Goal: Task Accomplishment & Management: Complete application form

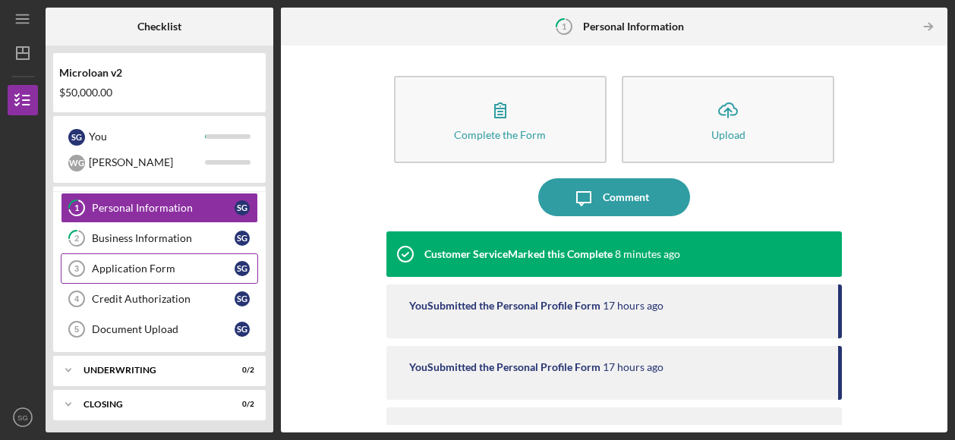
click at [131, 275] on link "Application Form 3 Application Form S G" at bounding box center [159, 268] width 197 height 30
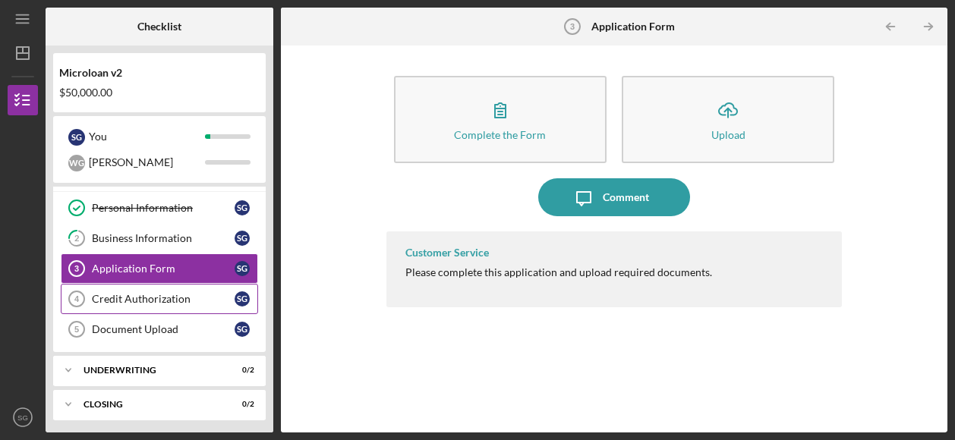
click at [137, 304] on link "Credit Authorization 4 Credit Authorization S G" at bounding box center [159, 299] width 197 height 30
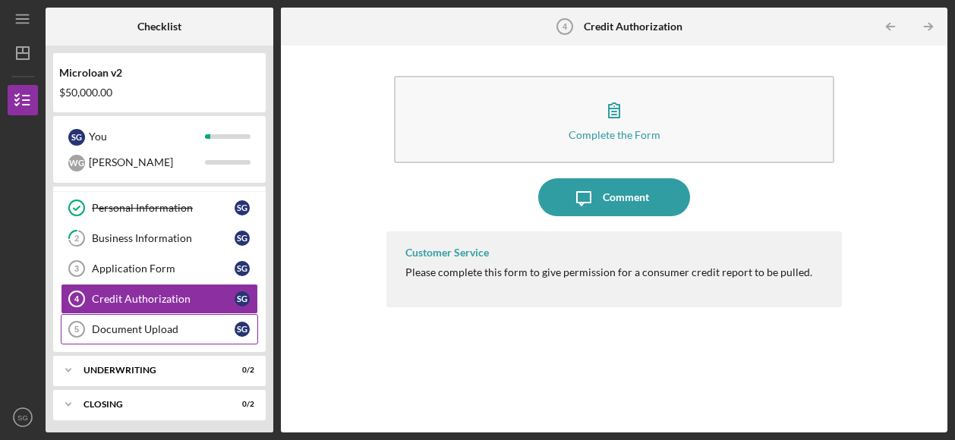
click at [140, 329] on div "Document Upload" at bounding box center [163, 329] width 143 height 12
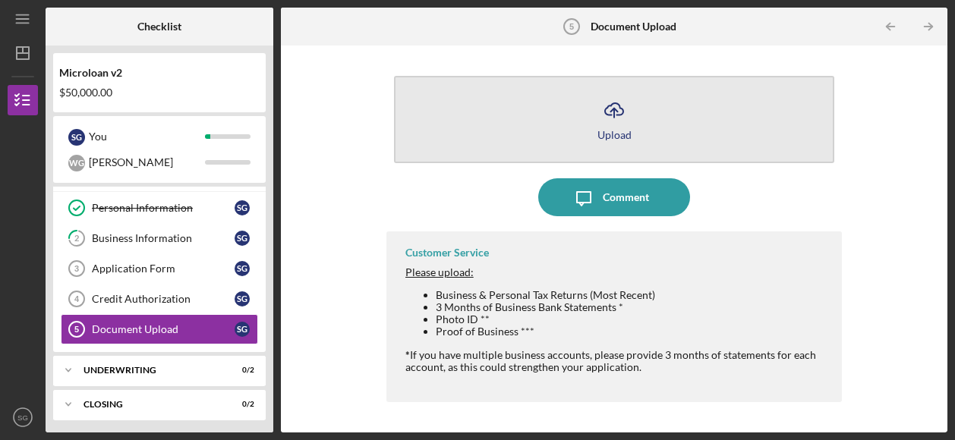
click at [585, 121] on button "Icon/Upload Upload" at bounding box center [614, 119] width 441 height 87
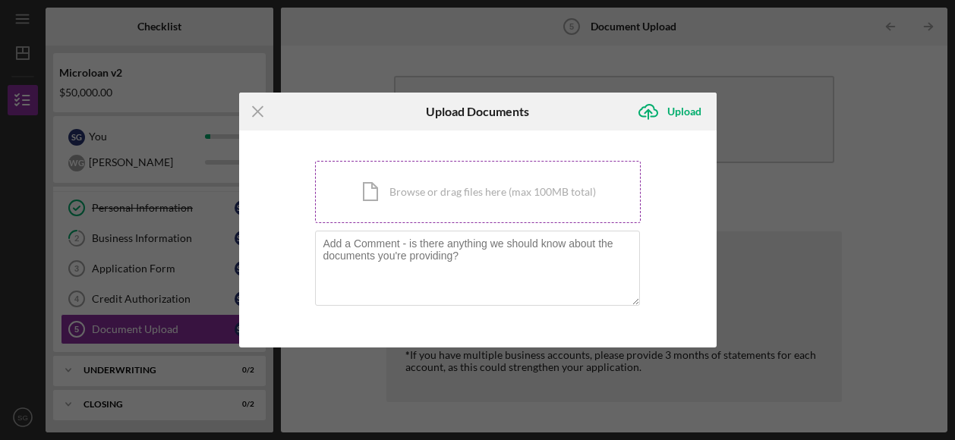
click at [416, 192] on div "Icon/Document Browse or drag files here (max 100MB total) Tap to choose files o…" at bounding box center [478, 192] width 326 height 62
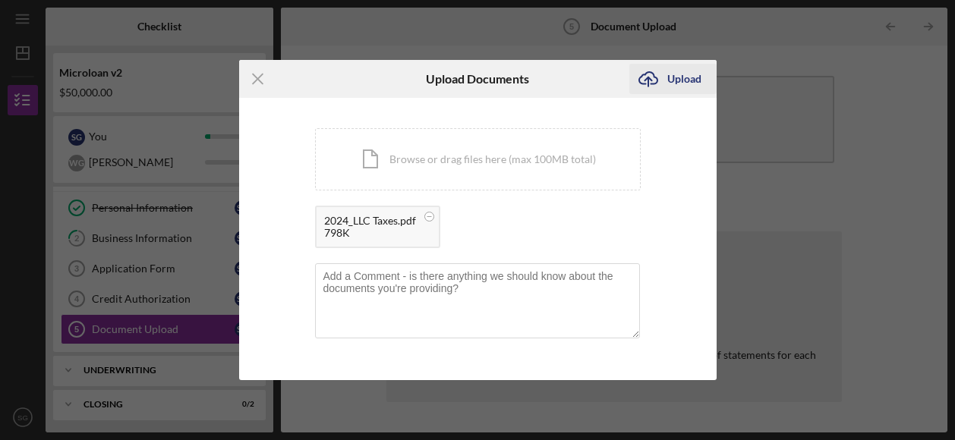
click at [648, 78] on g "submit" at bounding box center [648, 79] width 18 height 14
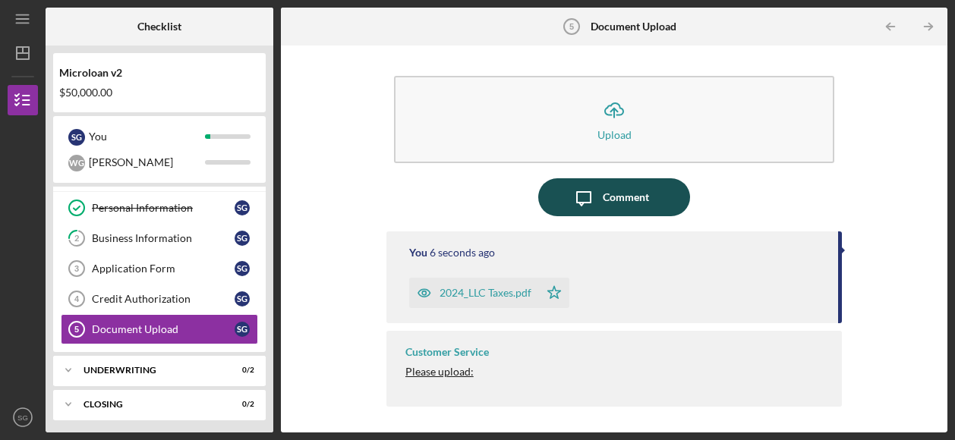
click at [645, 201] on div "Comment" at bounding box center [626, 197] width 46 height 38
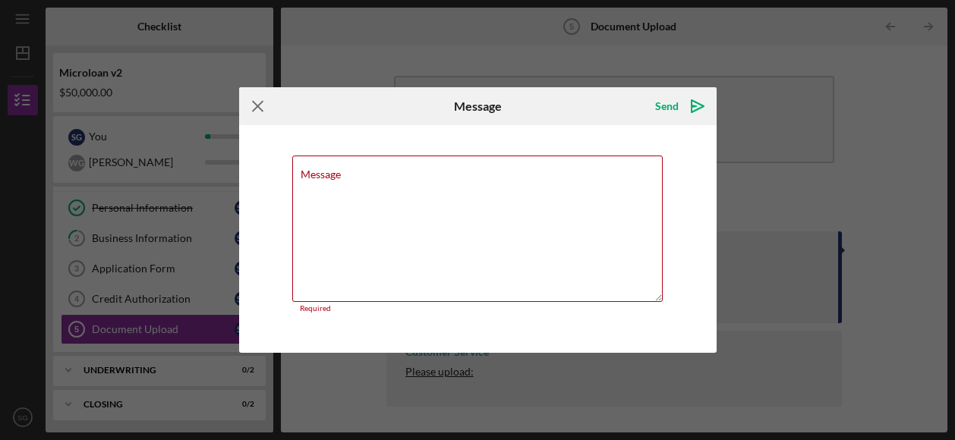
click at [258, 104] on icon "Icon/Menu Close" at bounding box center [258, 106] width 38 height 38
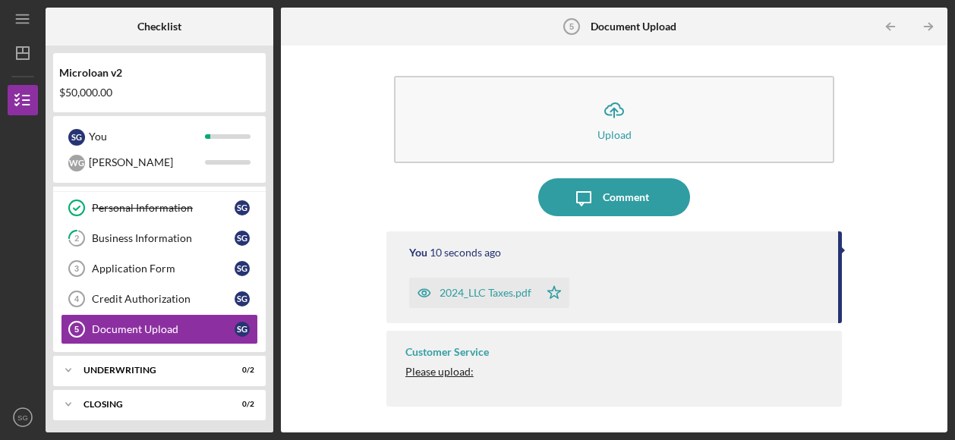
click at [438, 376] on span "Please upload:" at bounding box center [439, 371] width 68 height 13
drag, startPoint x: 839, startPoint y: 257, endPoint x: 839, endPoint y: 310, distance: 53.1
click at [839, 310] on div "You 13 seconds ago 2024_LLC Taxes.pdf Icon/Star" at bounding box center [614, 277] width 456 height 92
drag, startPoint x: 839, startPoint y: 310, endPoint x: 843, endPoint y: 370, distance: 59.3
click at [843, 370] on div "Icon/Upload Upload Icon/Message Comment You 14 seconds ago 2024_LLC Taxes.pdf I…" at bounding box center [613, 239] width 651 height 372
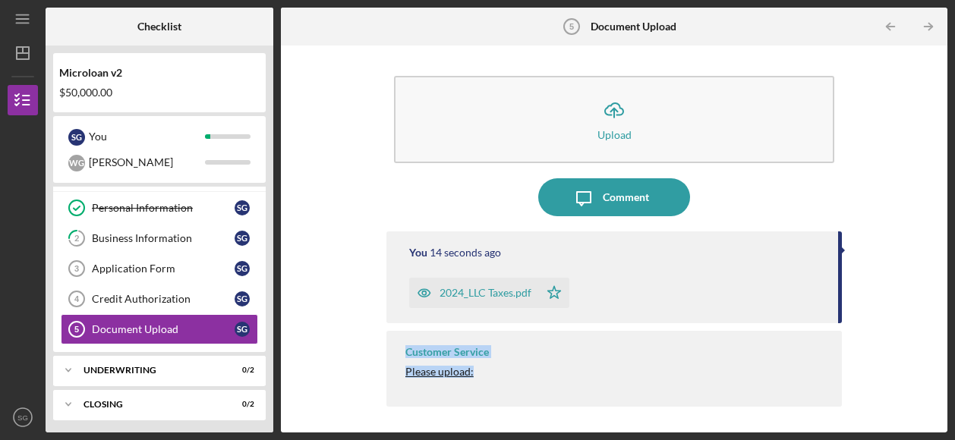
click at [841, 370] on div "Customer Service Please upload: Business & Personal Tax Returns (Most Recent) 3…" at bounding box center [614, 369] width 456 height 76
click at [606, 366] on div "Please upload:" at bounding box center [616, 372] width 422 height 12
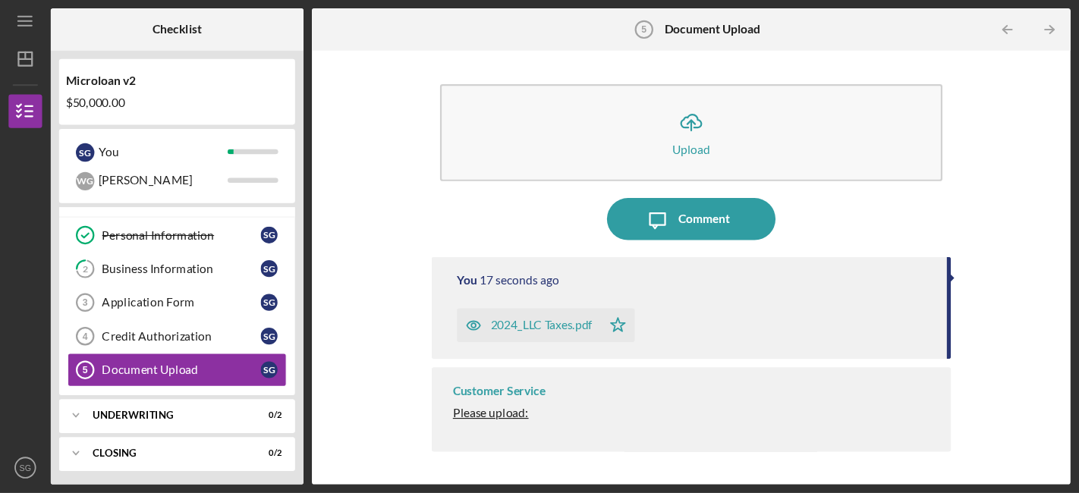
scroll to position [21, 0]
click at [807, 261] on div "You 20 seconds ago 2024_LLC Taxes.pdf Icon/Star" at bounding box center [622, 277] width 467 height 92
click at [455, 255] on time "22 seconds ago" at bounding box center [467, 253] width 71 height 12
click at [587, 297] on div "2024_LLC Taxes.pdf Icon/Star" at bounding box center [624, 289] width 426 height 38
click at [451, 373] on span "Please upload:" at bounding box center [441, 371] width 68 height 13
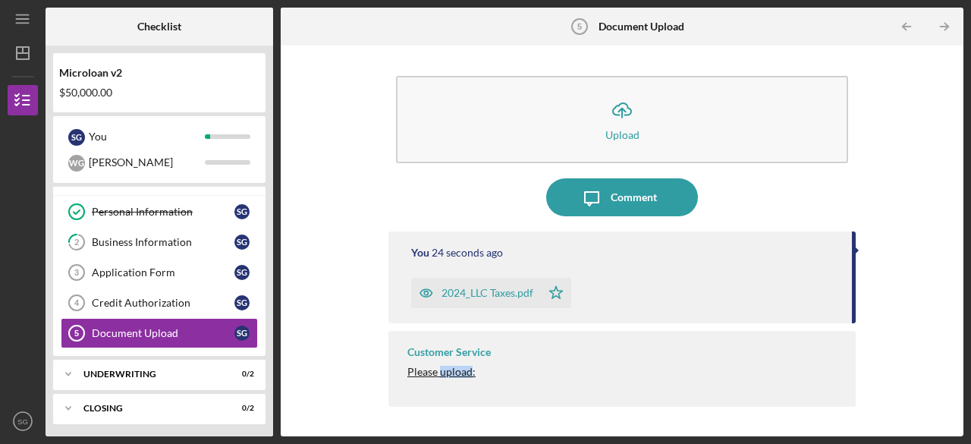
click at [451, 373] on span "Please upload:" at bounding box center [441, 371] width 68 height 13
click at [597, 368] on div "Please upload:" at bounding box center [623, 372] width 433 height 12
click at [598, 369] on div "Please upload:" at bounding box center [623, 372] width 433 height 12
click at [830, 365] on div "Customer Service Please upload: Business & Personal Tax Returns (Most Recent) 3…" at bounding box center [622, 369] width 467 height 76
click at [575, 407] on div "You 29 seconds ago 2024_LLC Taxes.pdf Icon/Star Customer Service Please upload:…" at bounding box center [622, 322] width 467 height 182
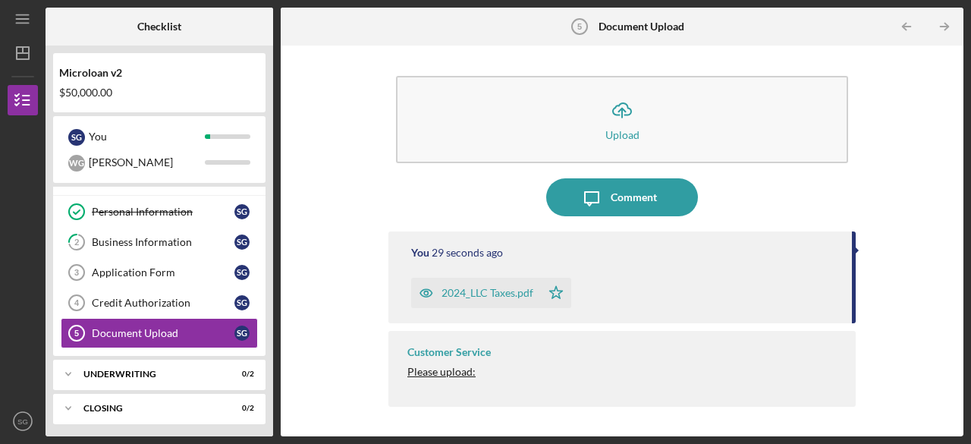
click at [123, 301] on div "Credit Authorization" at bounding box center [163, 303] width 143 height 12
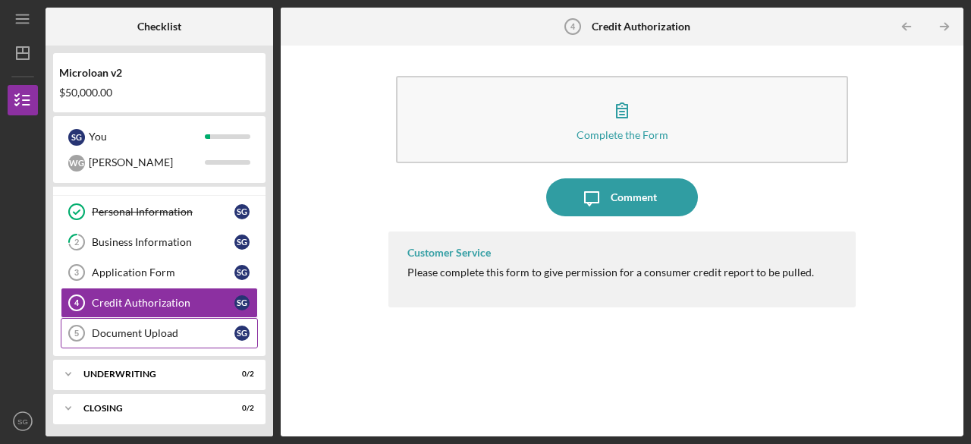
click at [124, 323] on link "Document Upload 5 Document Upload S G" at bounding box center [159, 333] width 197 height 30
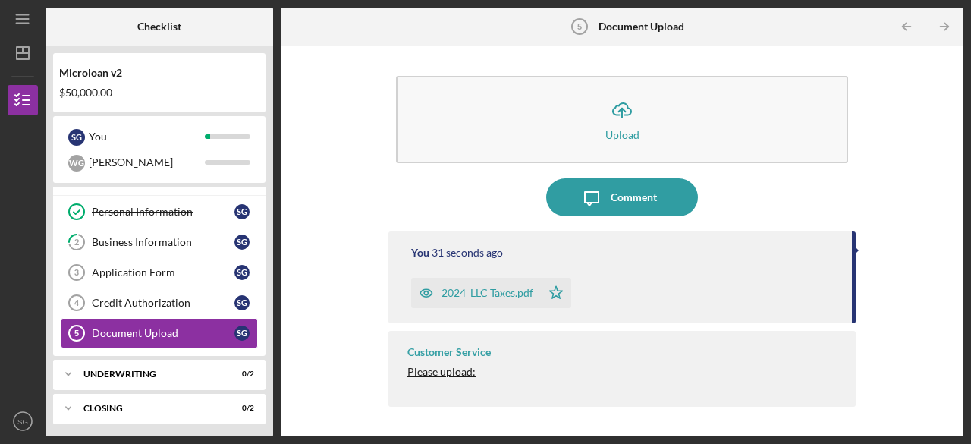
click at [486, 341] on div "Customer Service Please upload: Business & Personal Tax Returns (Most Recent) 3…" at bounding box center [622, 369] width 467 height 76
click at [854, 250] on div "You 33 seconds ago 2024_LLC Taxes.pdf Icon/Star" at bounding box center [622, 277] width 467 height 92
click at [725, 268] on div "You 34 seconds ago 2024_LLC Taxes.pdf Icon/Star" at bounding box center [622, 277] width 467 height 92
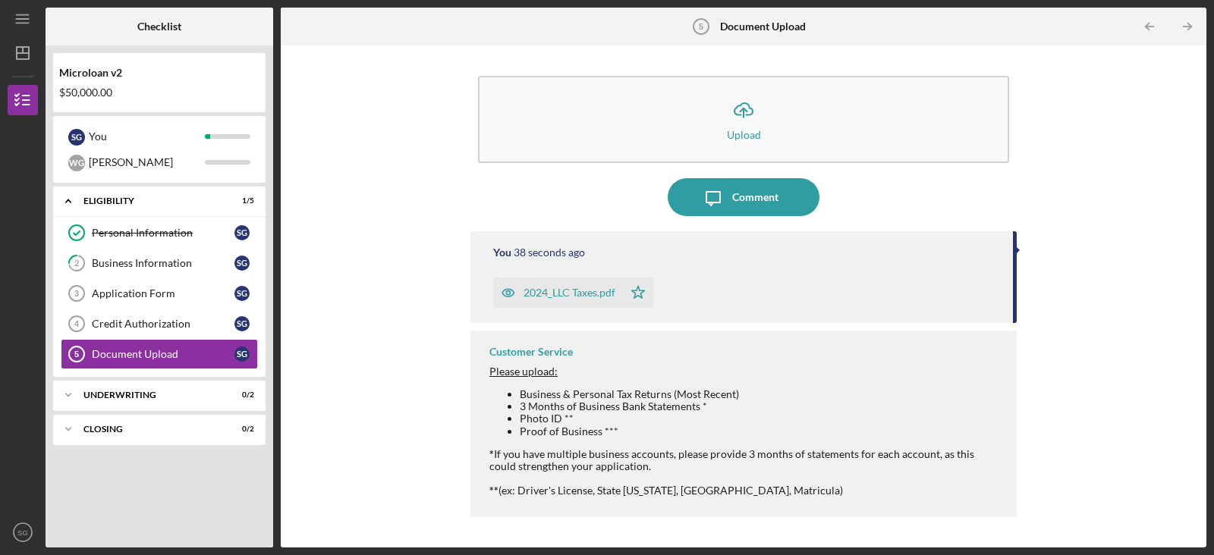
drag, startPoint x: 964, startPoint y: 2, endPoint x: 392, endPoint y: 351, distance: 670.0
click at [392, 351] on div "Icon/Upload Upload Icon/Message Comment You 38 seconds ago 2024_LLC Taxes.pdf I…" at bounding box center [743, 296] width 911 height 487
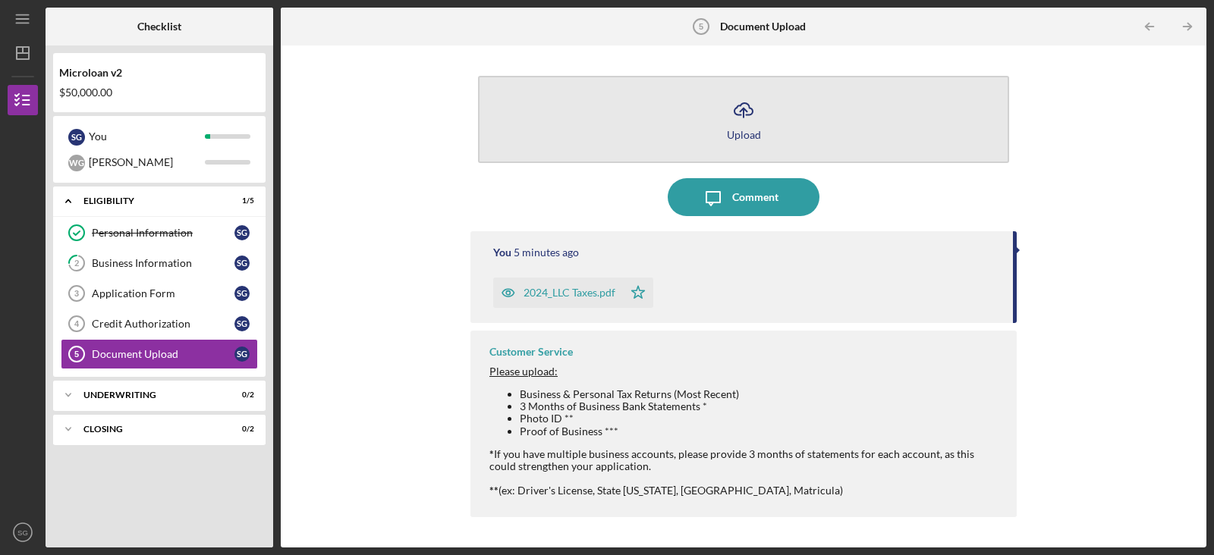
click at [723, 106] on button "Icon/Upload Upload" at bounding box center [743, 119] width 531 height 87
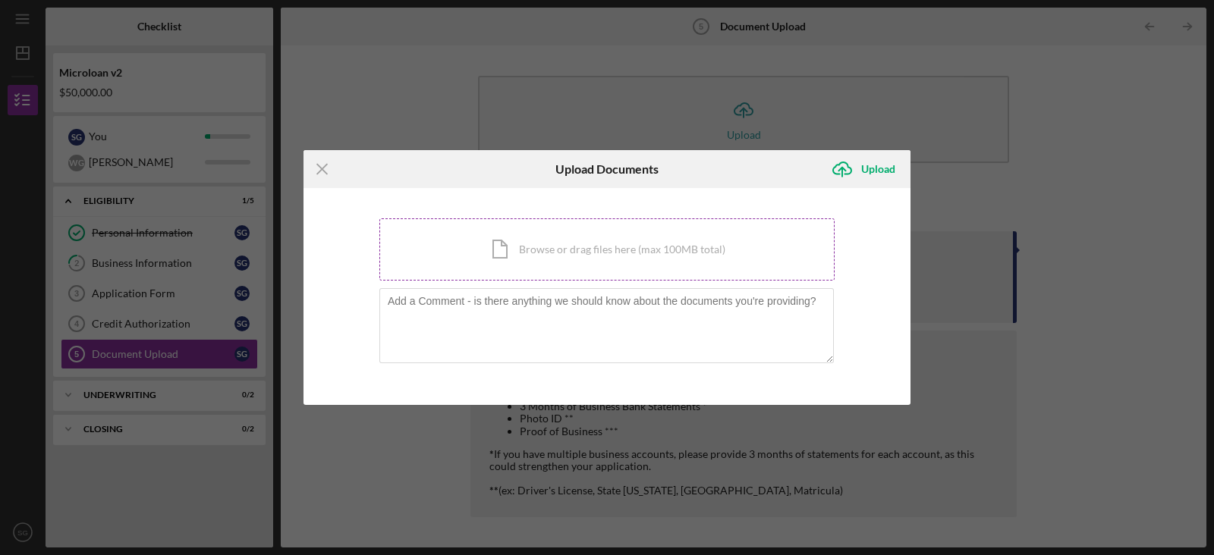
click at [509, 234] on div "Icon/Document Browse or drag files here (max 100MB total) Tap to choose files o…" at bounding box center [606, 250] width 455 height 62
click at [565, 268] on div "Icon/Document Browse or drag files here (max 100MB total) Tap to choose files o…" at bounding box center [606, 250] width 455 height 62
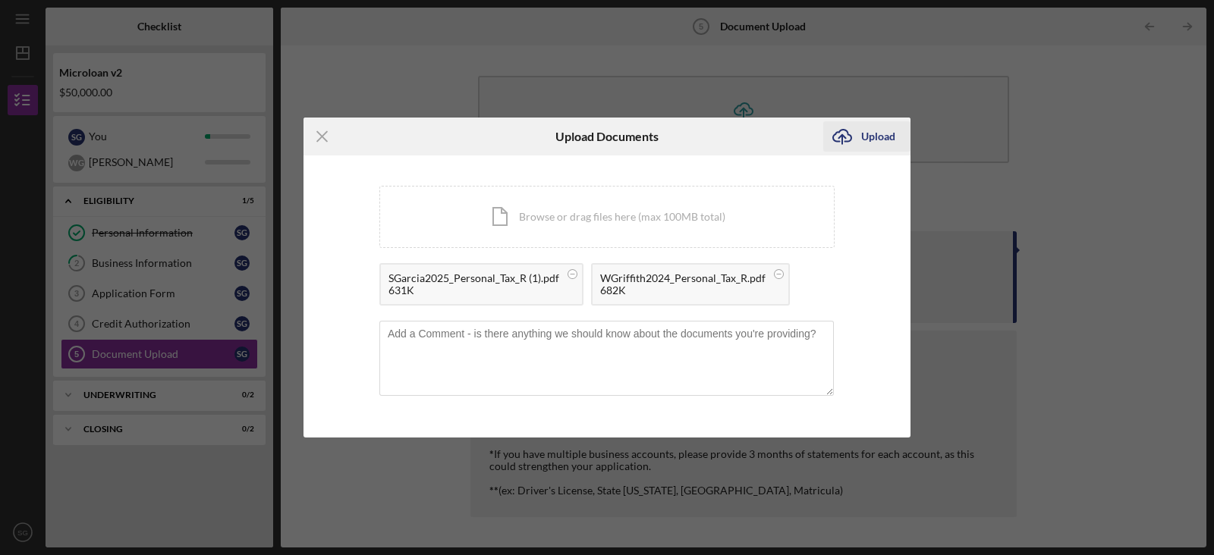
click at [854, 127] on icon "Icon/Upload" at bounding box center [842, 137] width 38 height 38
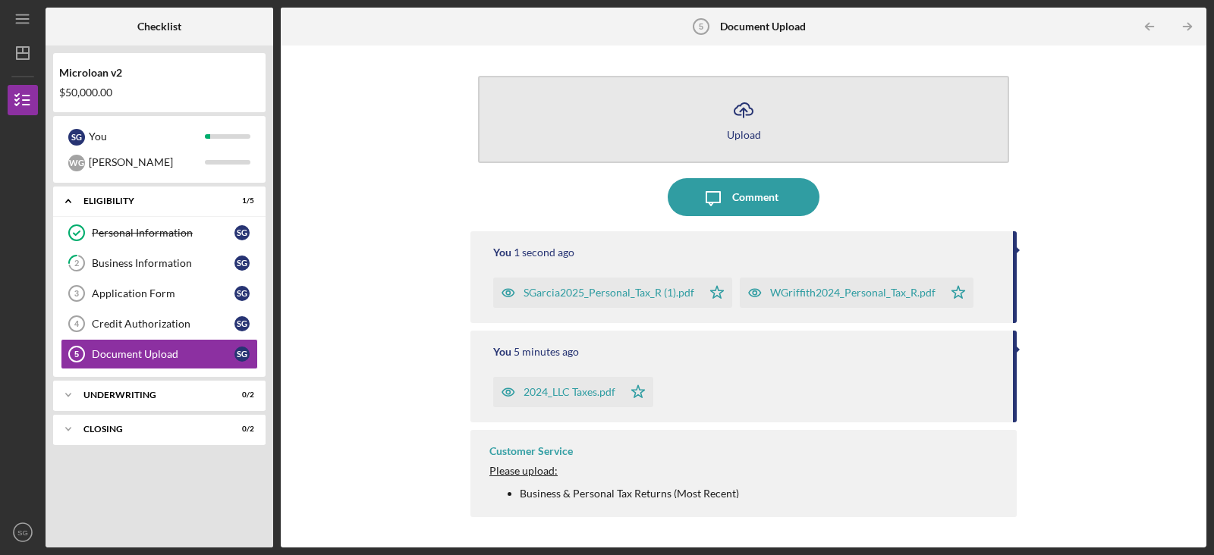
click at [754, 108] on icon "Icon/Upload" at bounding box center [744, 110] width 38 height 38
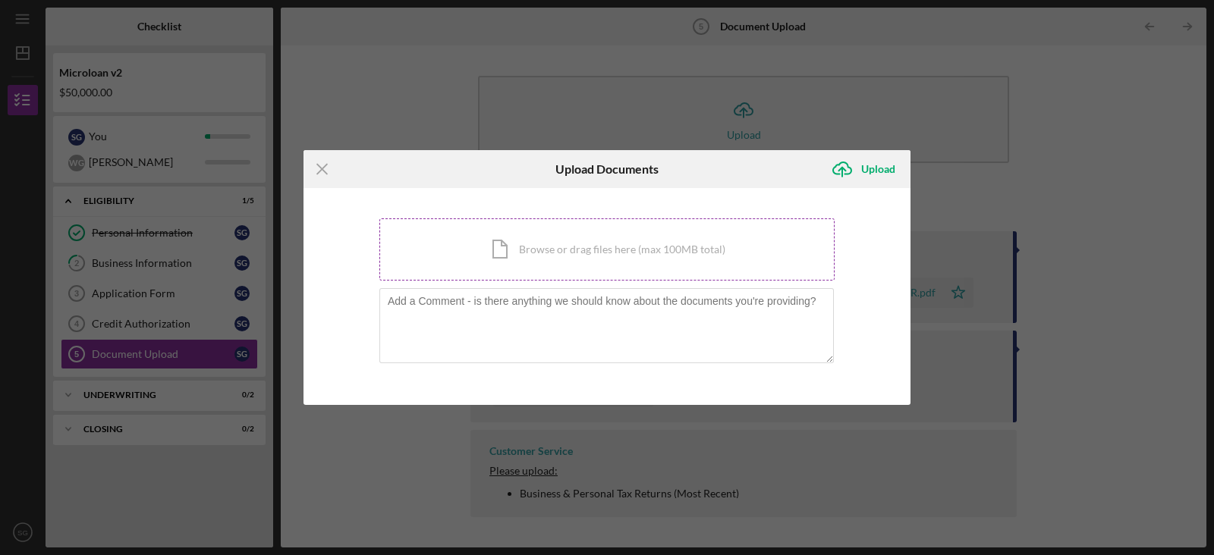
click at [529, 254] on div "Icon/Document Browse or drag files here (max 100MB total) Tap to choose files o…" at bounding box center [606, 250] width 455 height 62
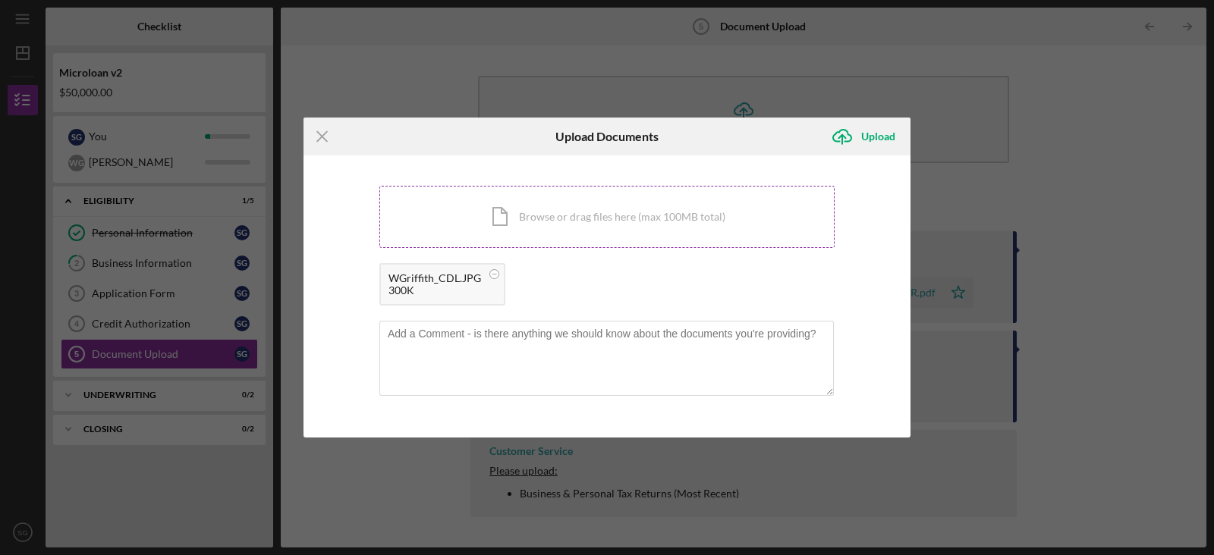
click at [562, 211] on div "Icon/Document Browse or drag files here (max 100MB total) Tap to choose files o…" at bounding box center [606, 217] width 455 height 62
click at [883, 140] on div "Upload" at bounding box center [878, 136] width 34 height 30
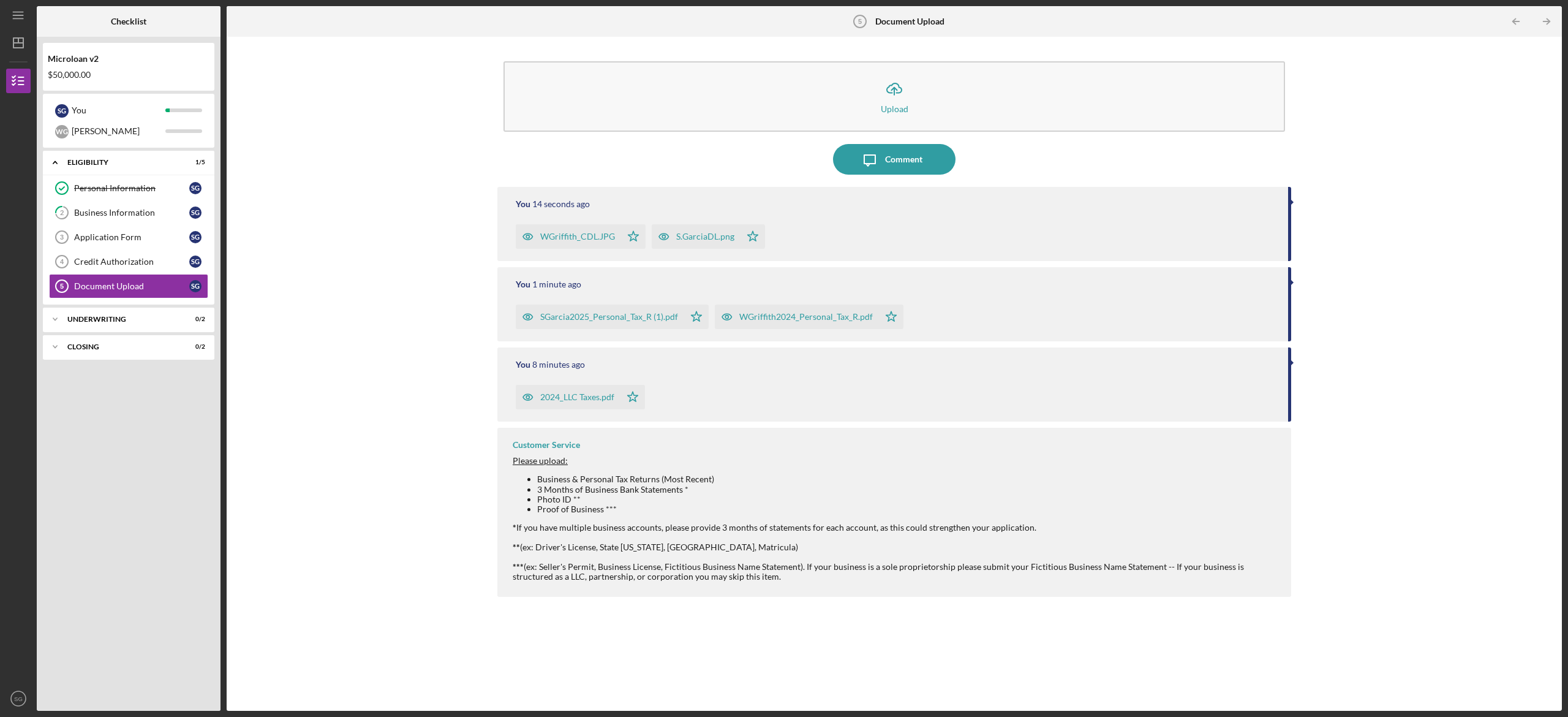
drag, startPoint x: 943, startPoint y: 0, endPoint x: 303, endPoint y: 399, distance: 754.2
click at [303, 354] on div "Icon/Upload Upload Icon/Message Comment You 14 seconds ago WGriffith_CDL.JPG Ic…" at bounding box center [893, 374] width 1323 height 662
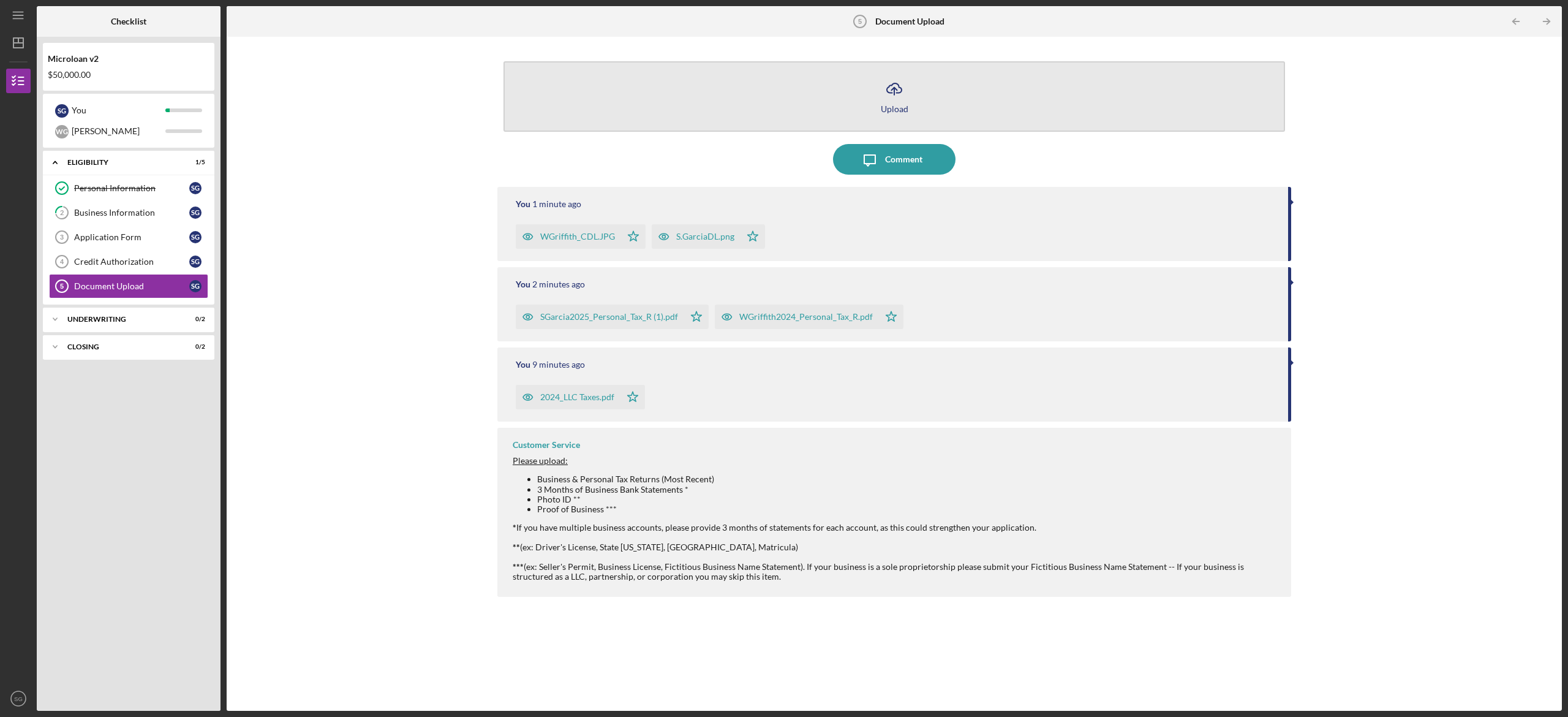
click at [770, 90] on icon "Icon/Upload" at bounding box center [894, 89] width 31 height 31
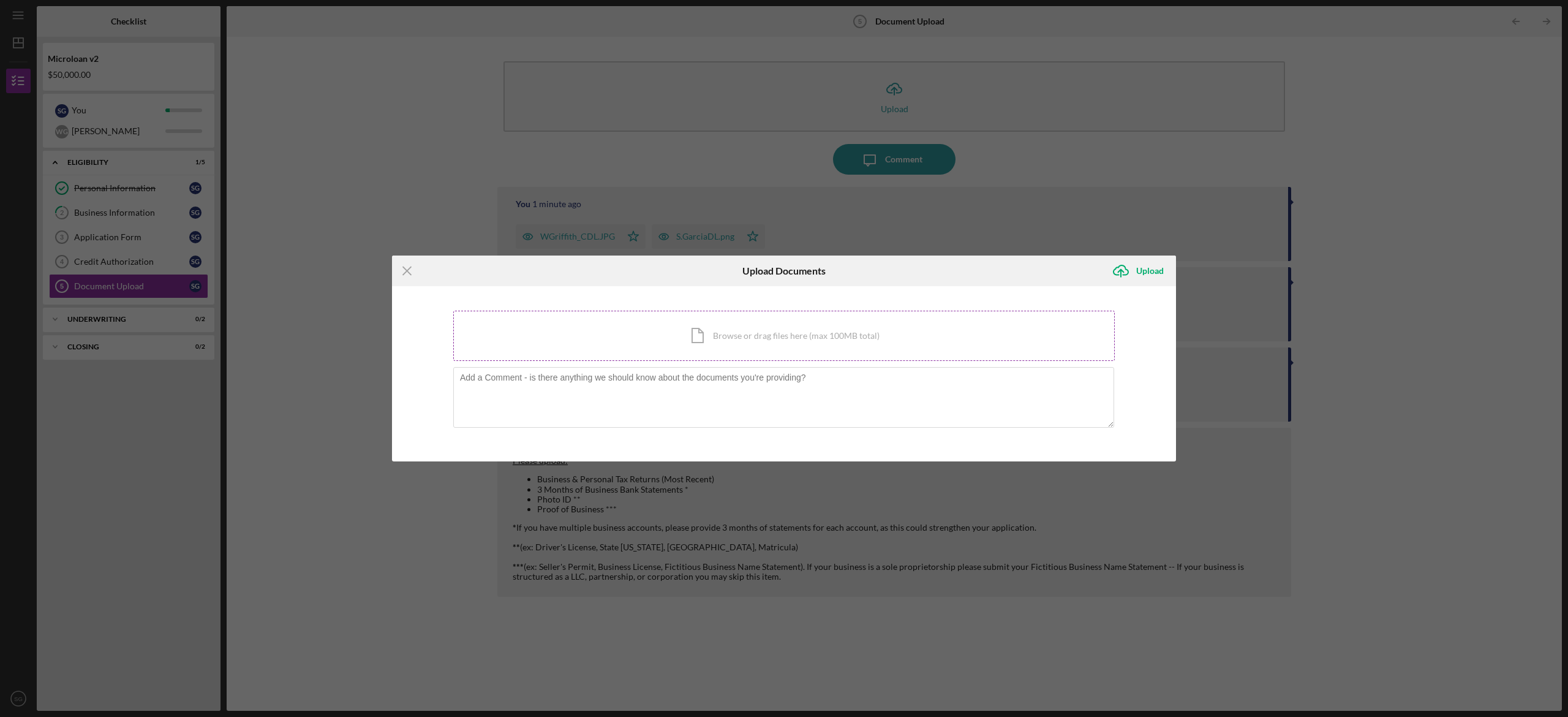
click at [692, 326] on div "Icon/Document Browse or drag files here (max 100MB total) Tap to choose files o…" at bounding box center [784, 336] width 662 height 50
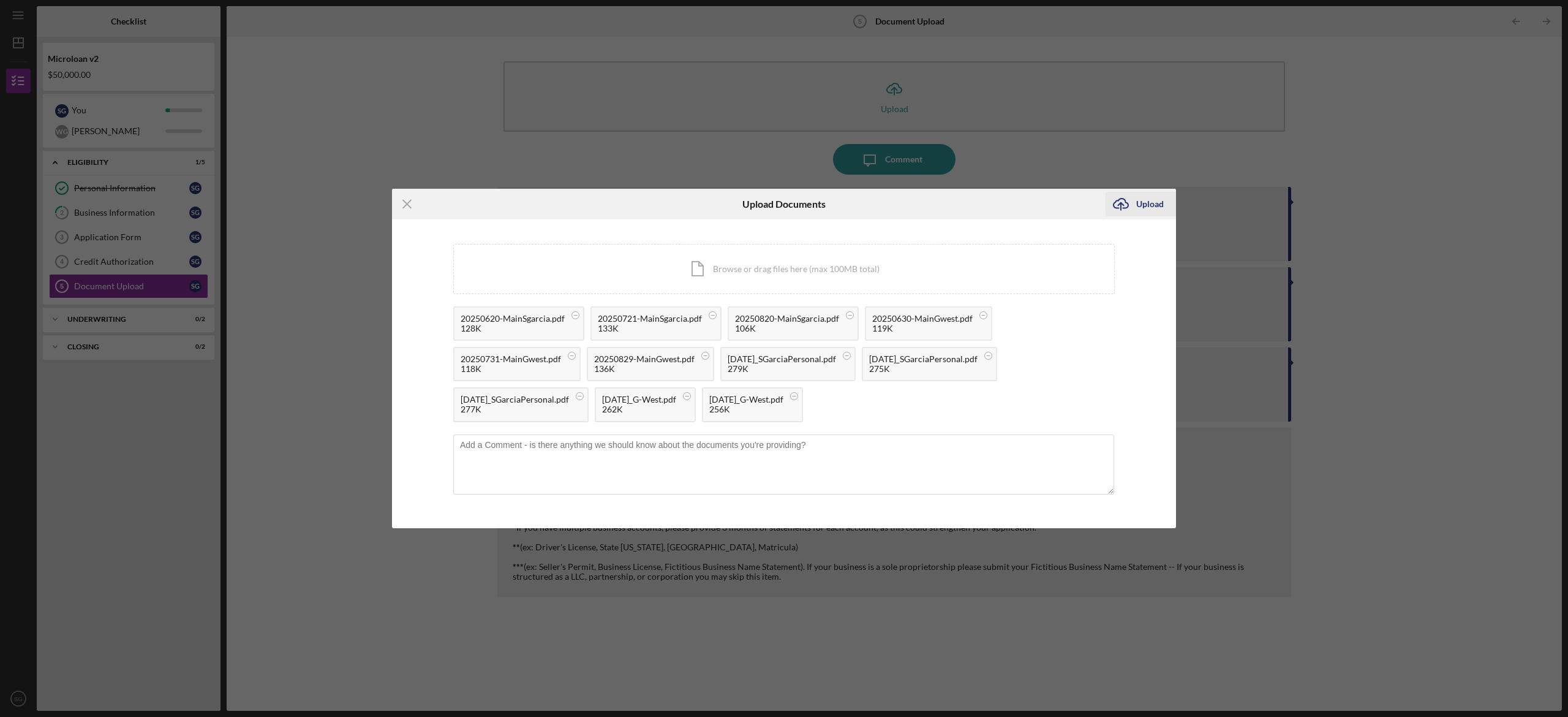
click at [770, 203] on icon "Icon/Upload" at bounding box center [1121, 204] width 31 height 31
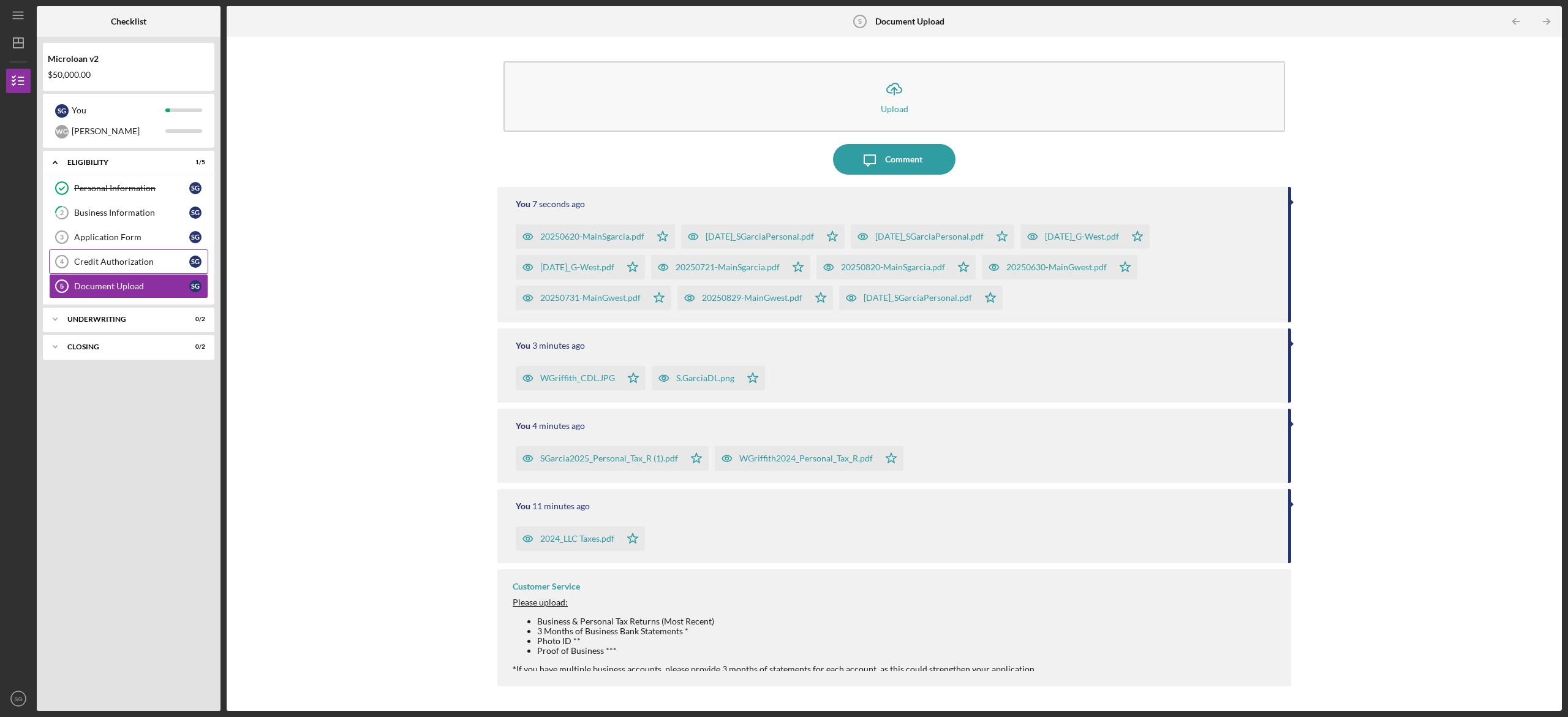
click at [100, 261] on div "Credit Authorization" at bounding box center [132, 262] width 115 height 10
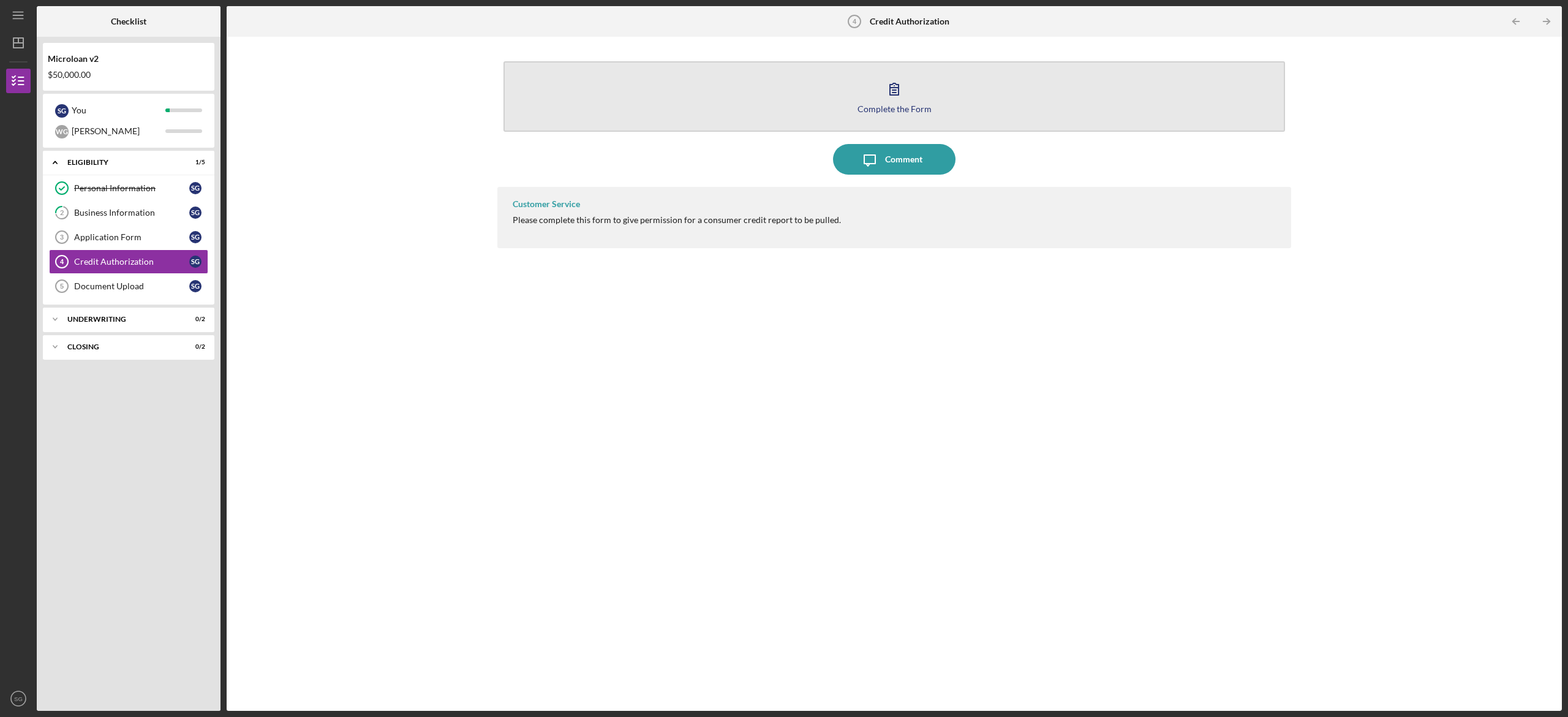
click at [770, 106] on div "Complete the Form" at bounding box center [894, 108] width 74 height 9
click at [770, 98] on button "Complete the Form Form" at bounding box center [894, 96] width 781 height 70
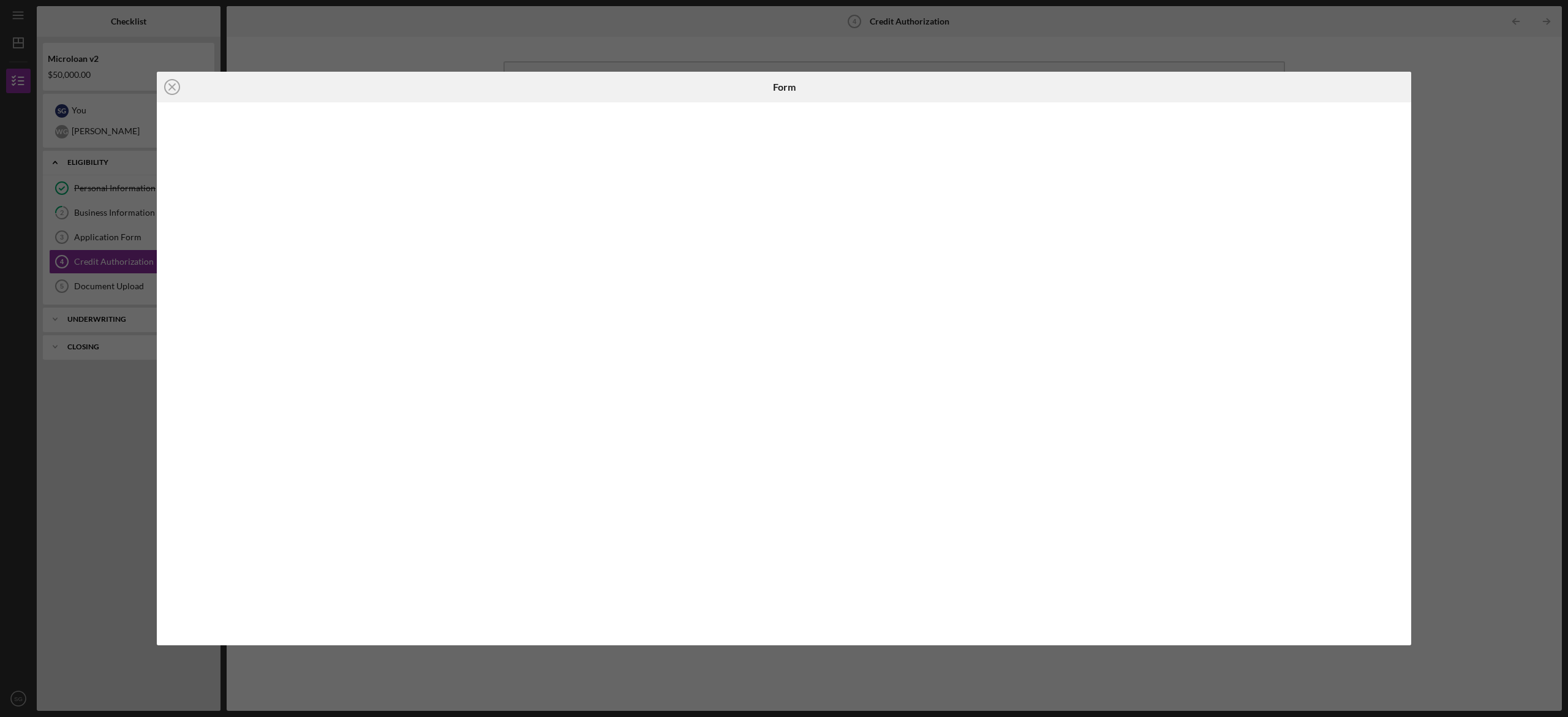
click at [770, 146] on div "Icon/Close Form" at bounding box center [784, 358] width 1568 height 717
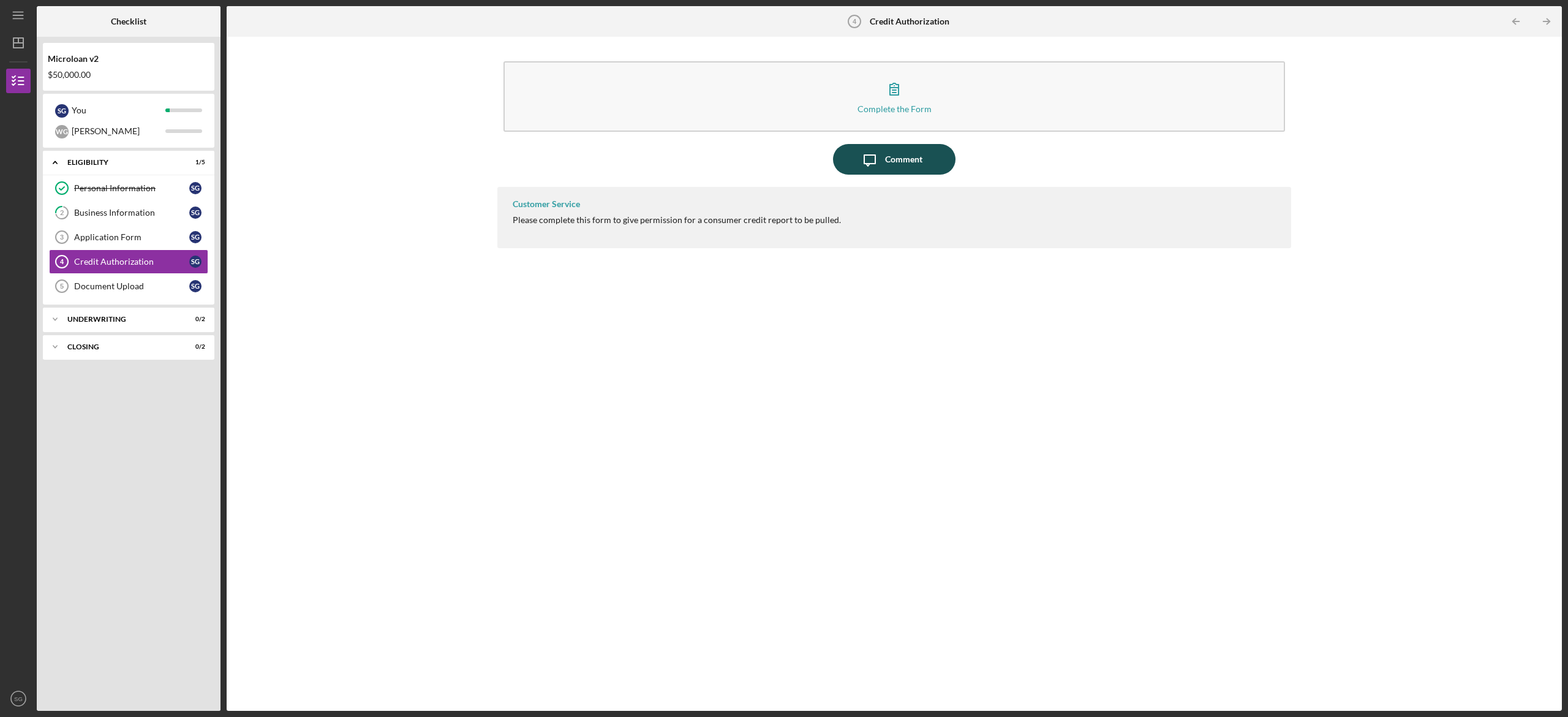
click at [770, 157] on div "Comment" at bounding box center [904, 159] width 37 height 31
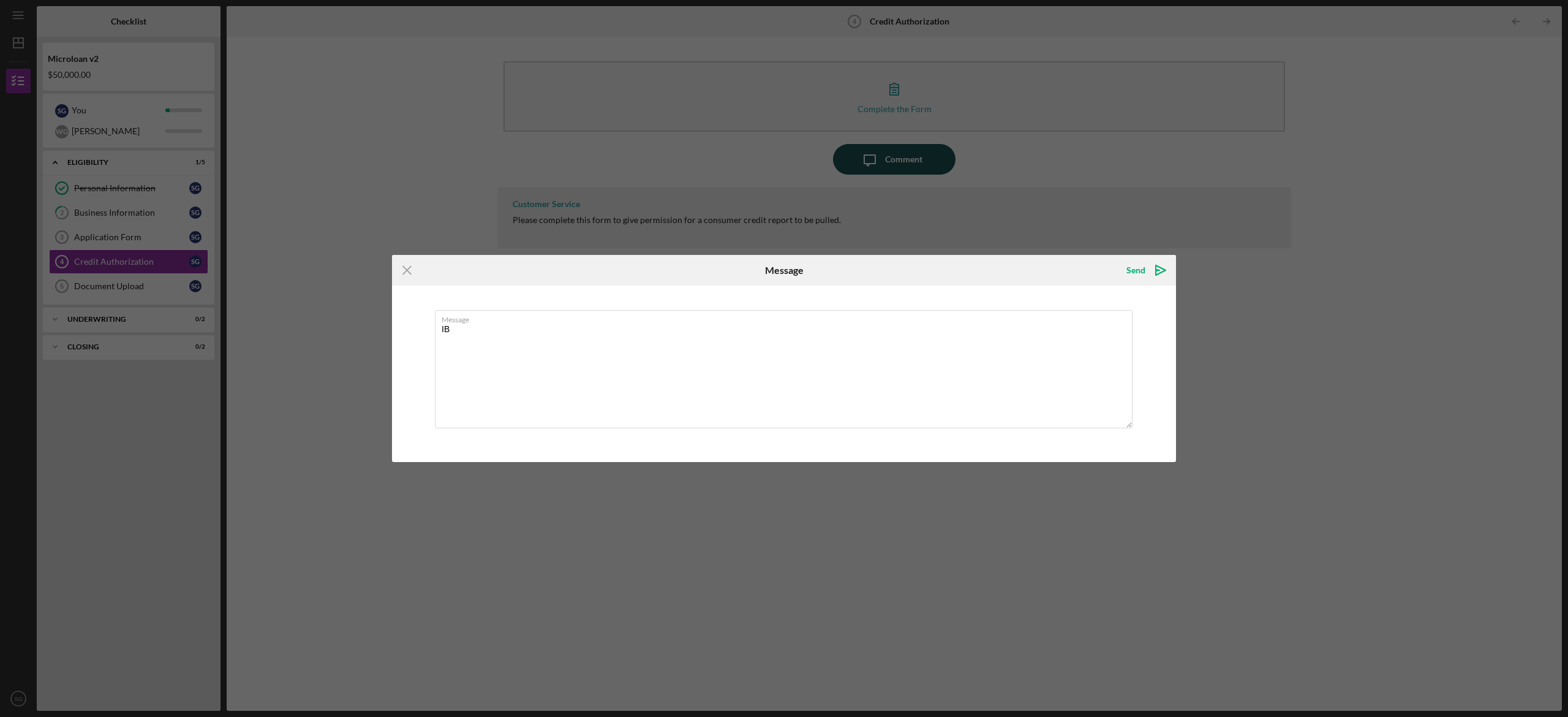
type textarea "I"
type textarea "Both forms for [PERSON_NAME] and [PERSON_NAME] were submitted."
click at [770, 272] on div "Send" at bounding box center [1135, 270] width 19 height 24
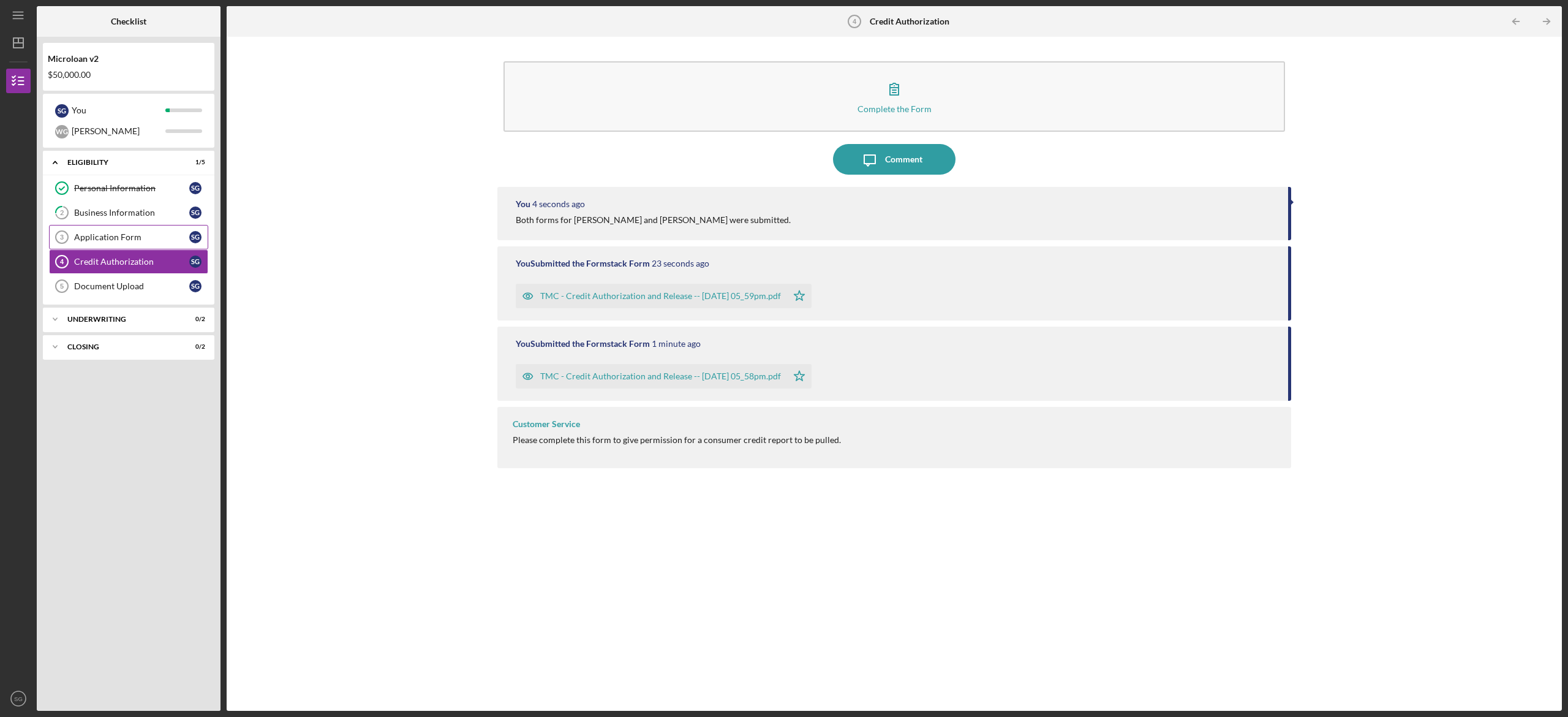
click at [111, 235] on div "Application Form" at bounding box center [132, 237] width 115 height 10
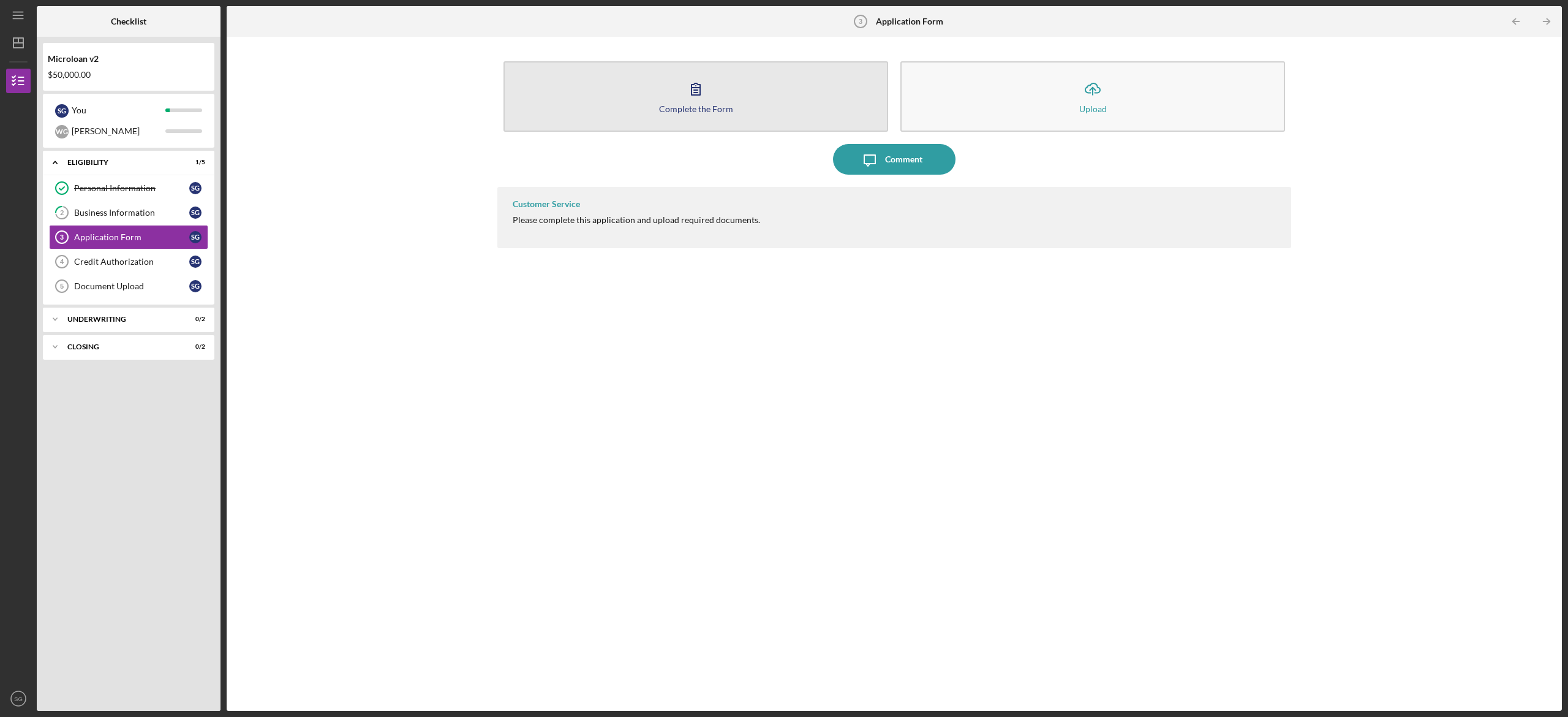
click at [747, 98] on button "Complete the Form Form" at bounding box center [696, 96] width 385 height 70
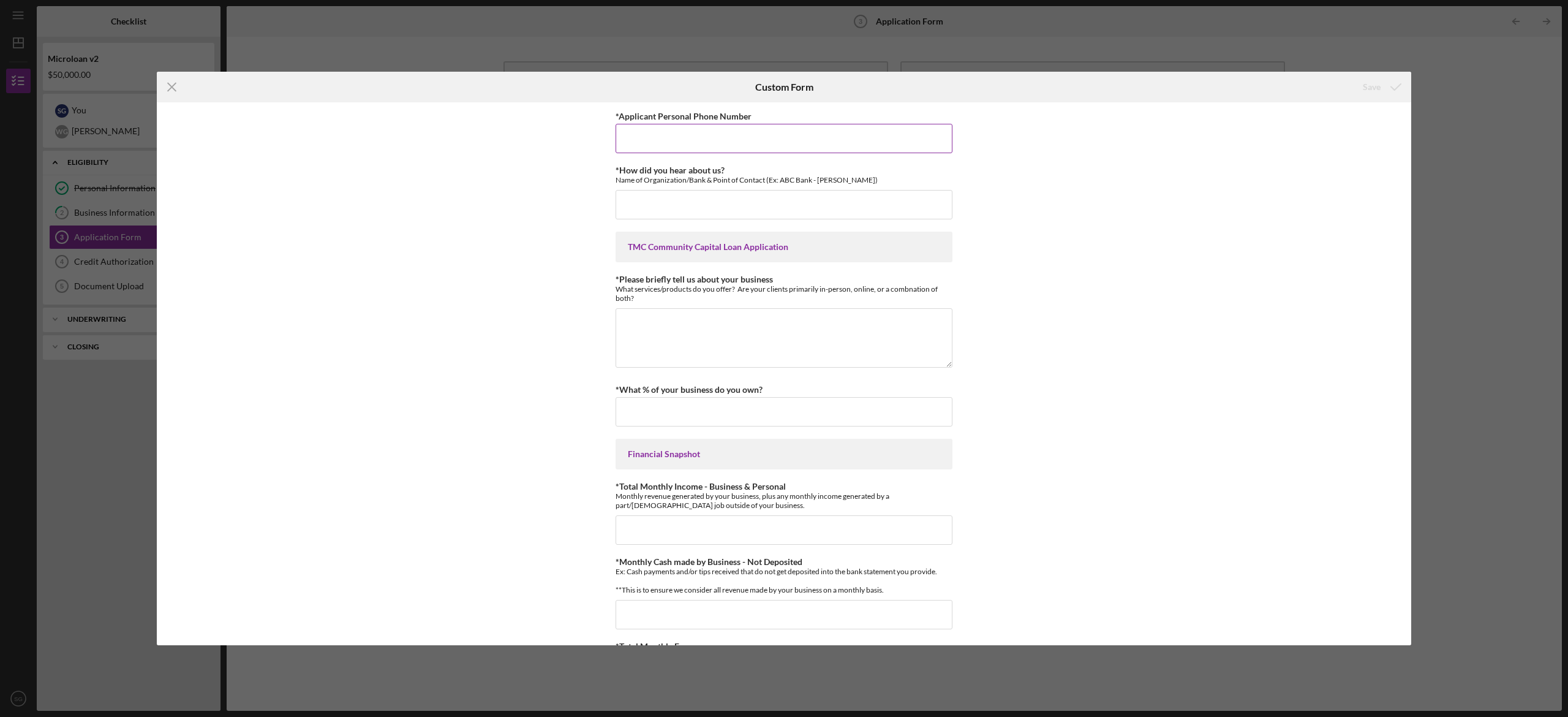
click at [691, 145] on input "*Applicant Personal Phone Number" at bounding box center [784, 138] width 337 height 29
type input "2134793363"
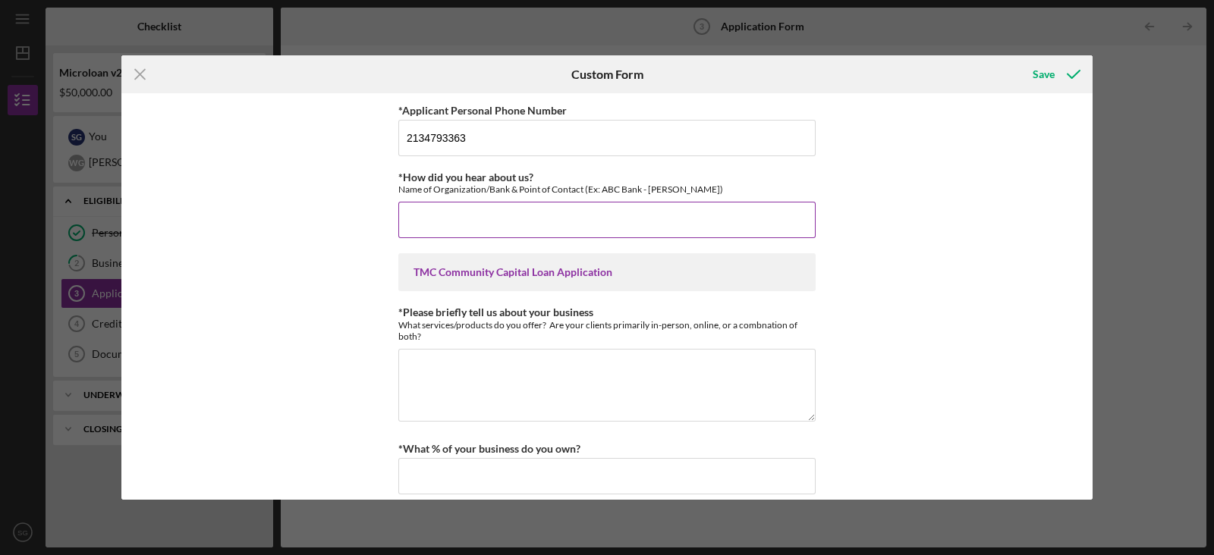
drag, startPoint x: 1730, startPoint y: 8, endPoint x: 529, endPoint y: 214, distance: 1218.7
click at [529, 214] on input "*How did you hear about us?" at bounding box center [606, 220] width 417 height 36
type input "B"
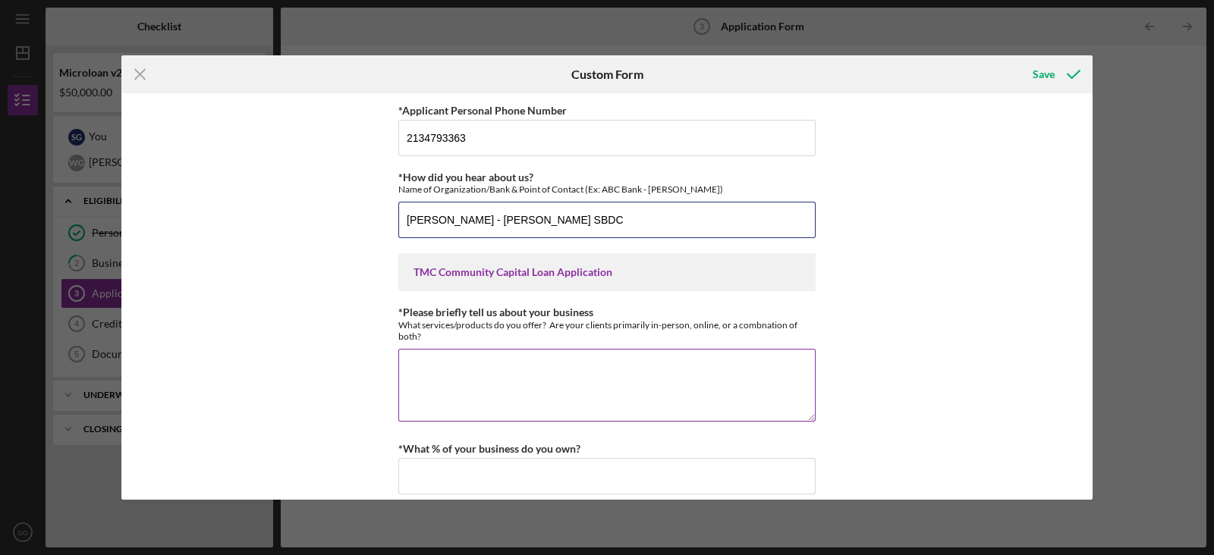
type input "[PERSON_NAME] - [PERSON_NAME] SBDC"
click at [464, 385] on textarea "*Please briefly tell us about your business" at bounding box center [606, 385] width 417 height 73
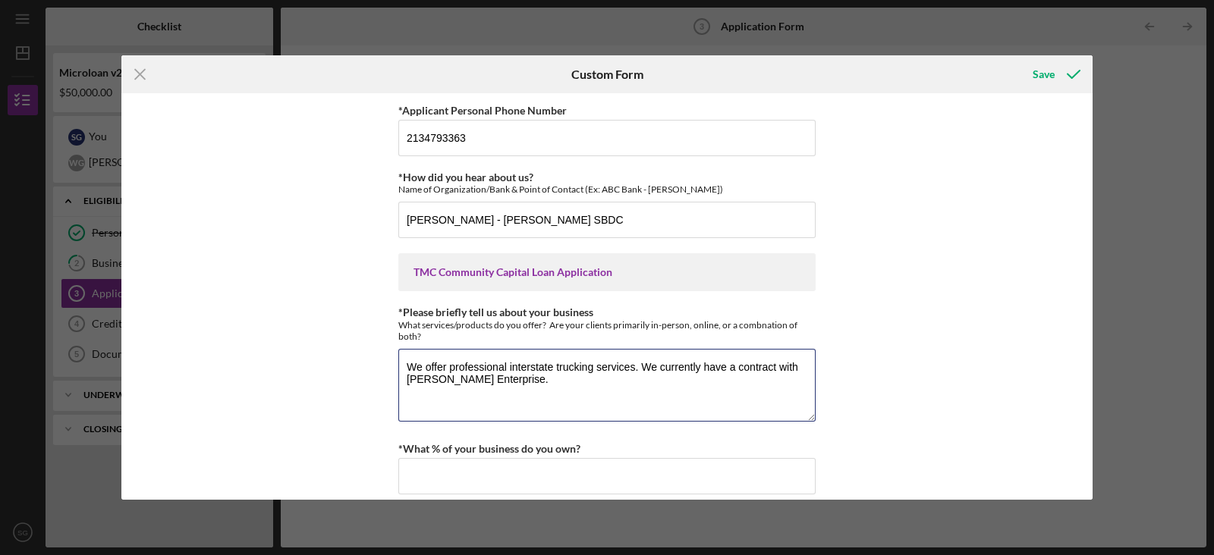
type textarea "We offer professional interstate trucking services. We currently have a contrac…"
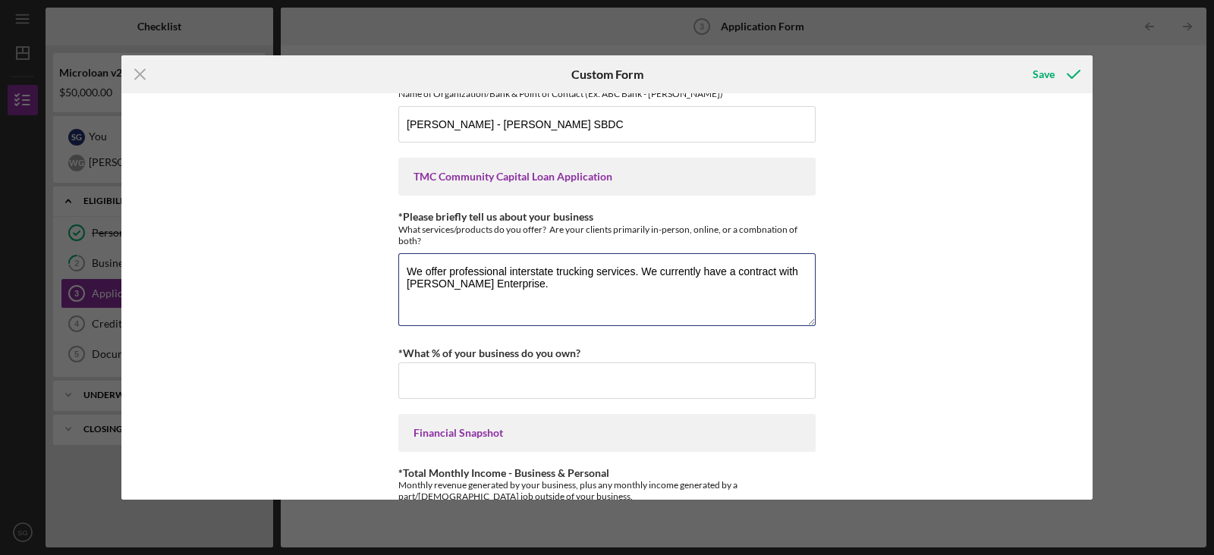
scroll to position [99, 0]
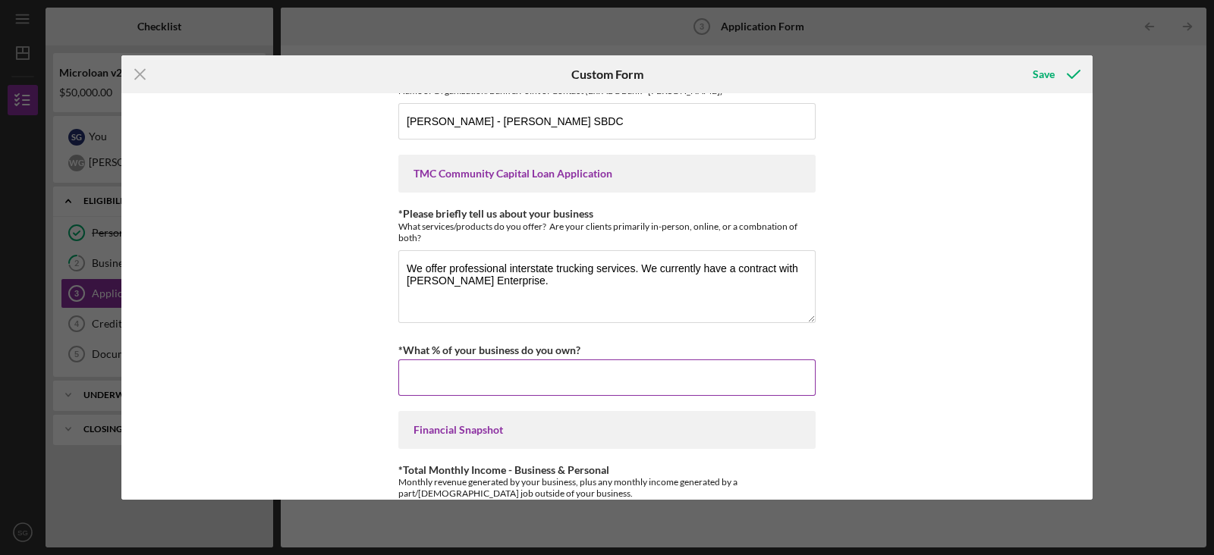
click at [524, 369] on input "*What % of your business do you own?" at bounding box center [606, 378] width 417 height 36
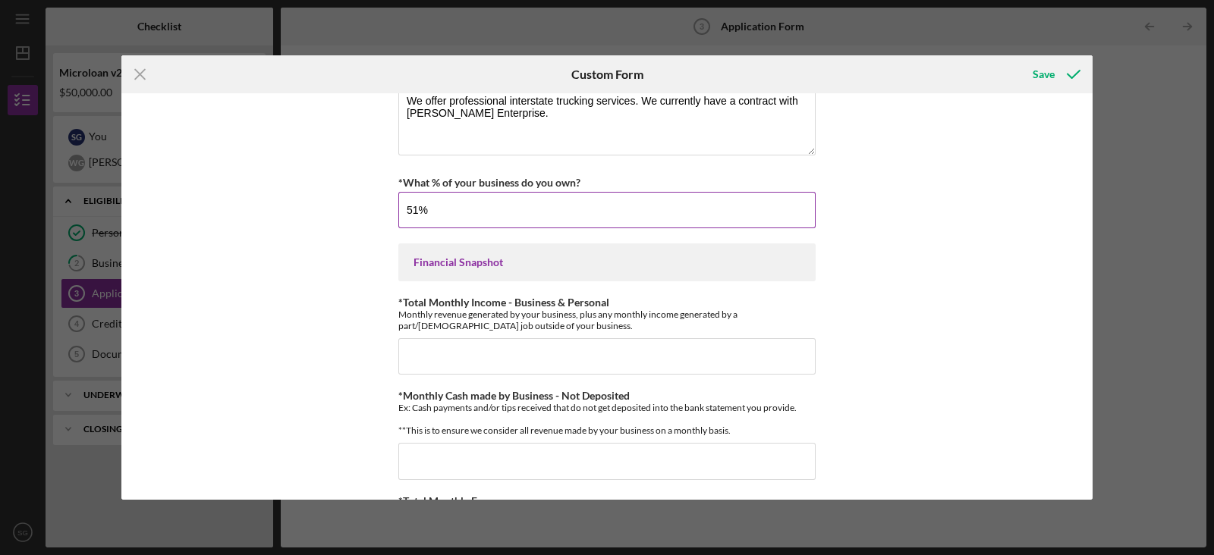
scroll to position [267, 0]
type input "51.00000%"
click at [499, 354] on input "*Total Monthly Income - Business & Personal" at bounding box center [606, 356] width 417 height 36
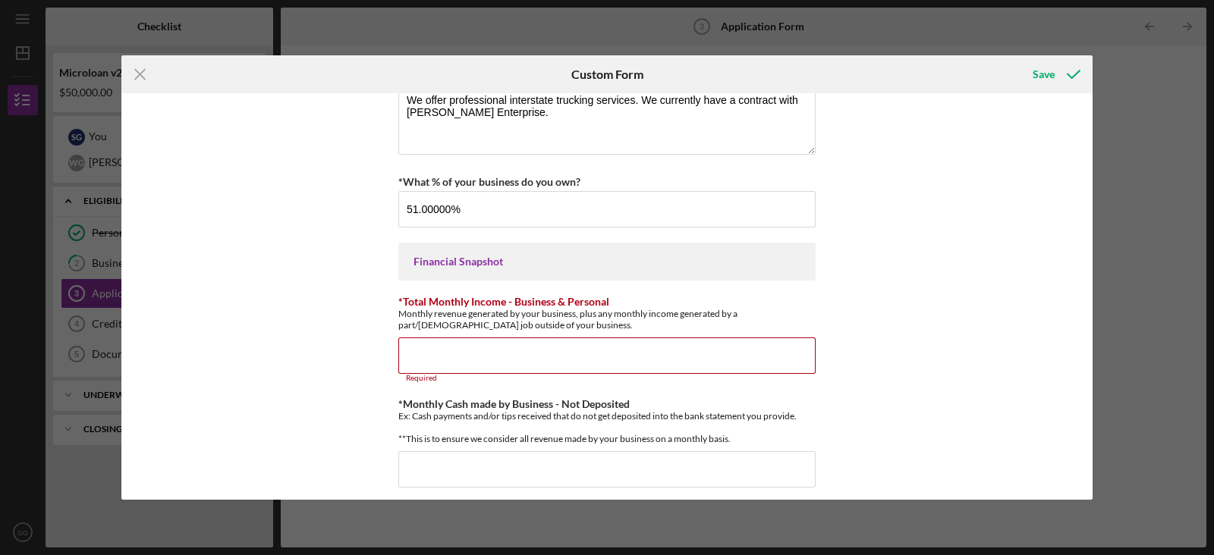
scroll to position [366, 0]
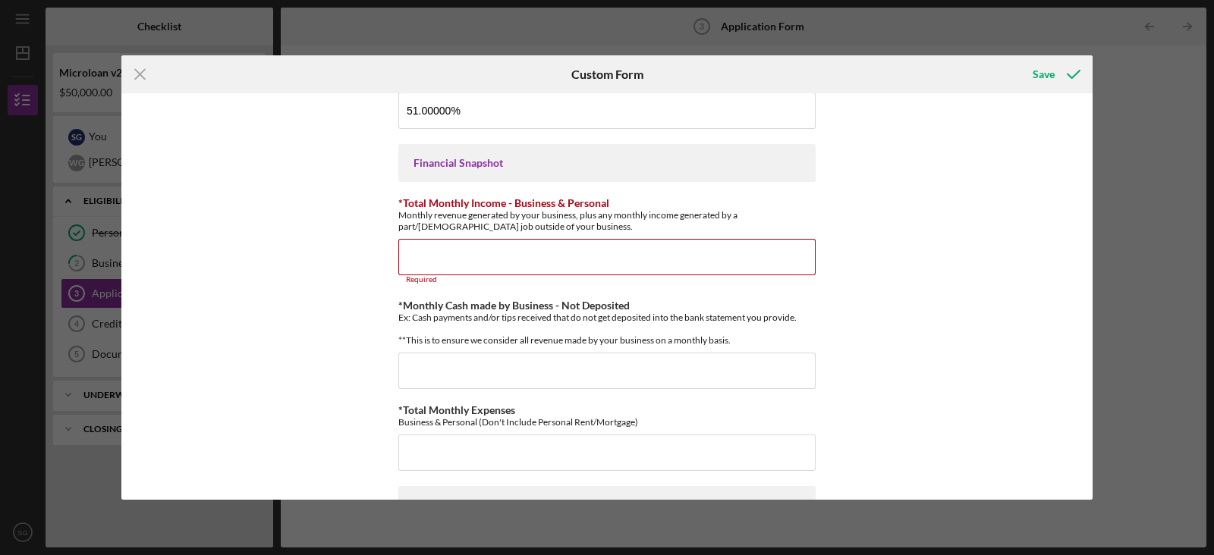
click at [954, 305] on div "*Applicant Personal Phone Number [PHONE_NUMBER] *How did you hear about us? Nam…" at bounding box center [606, 296] width 971 height 407
click at [663, 256] on input "*Total Monthly Income - Business & Personal" at bounding box center [606, 257] width 417 height 36
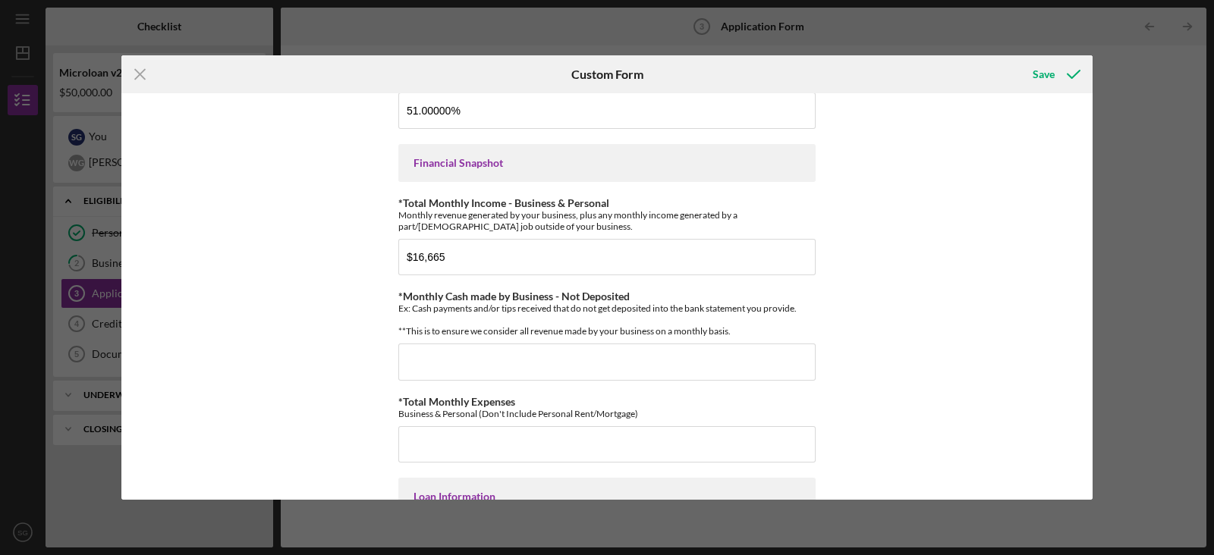
click at [954, 153] on div "Icon/Menu Close Custom Form Save *Applicant Personal Phone Number [PHONE_NUMBER…" at bounding box center [607, 277] width 1214 height 555
click at [954, 256] on div "*Applicant Personal Phone Number [PHONE_NUMBER] *How did you hear about us? Nam…" at bounding box center [606, 296] width 971 height 407
click at [511, 263] on input "$16,665" at bounding box center [606, 257] width 417 height 36
type input "$"
type input "$26,081.42"
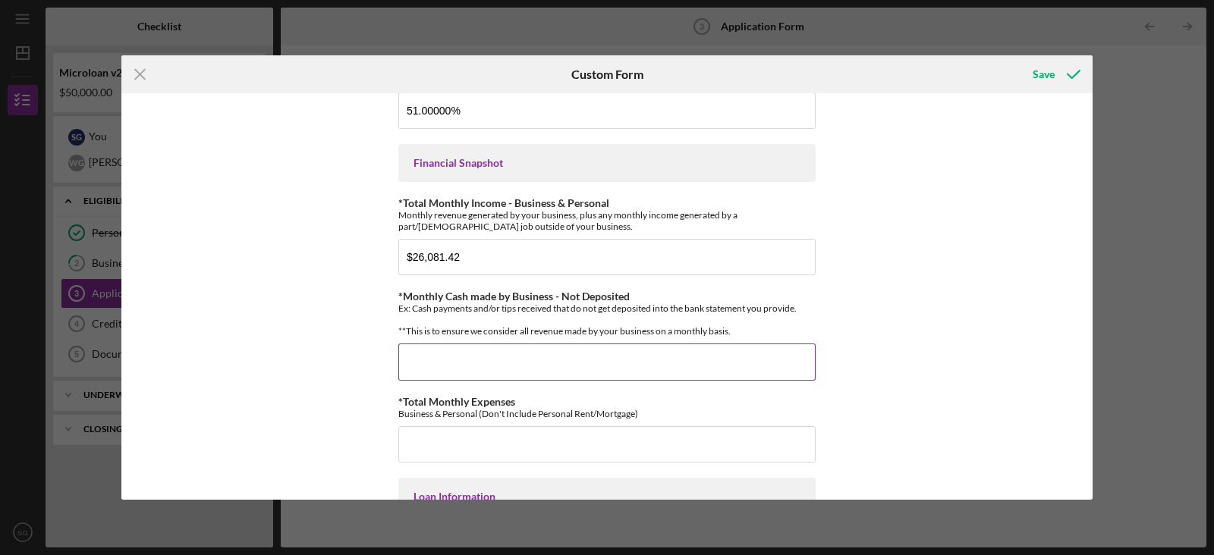
click at [462, 372] on input "*Monthly Cash made by Business - Not Deposited" at bounding box center [606, 362] width 417 height 36
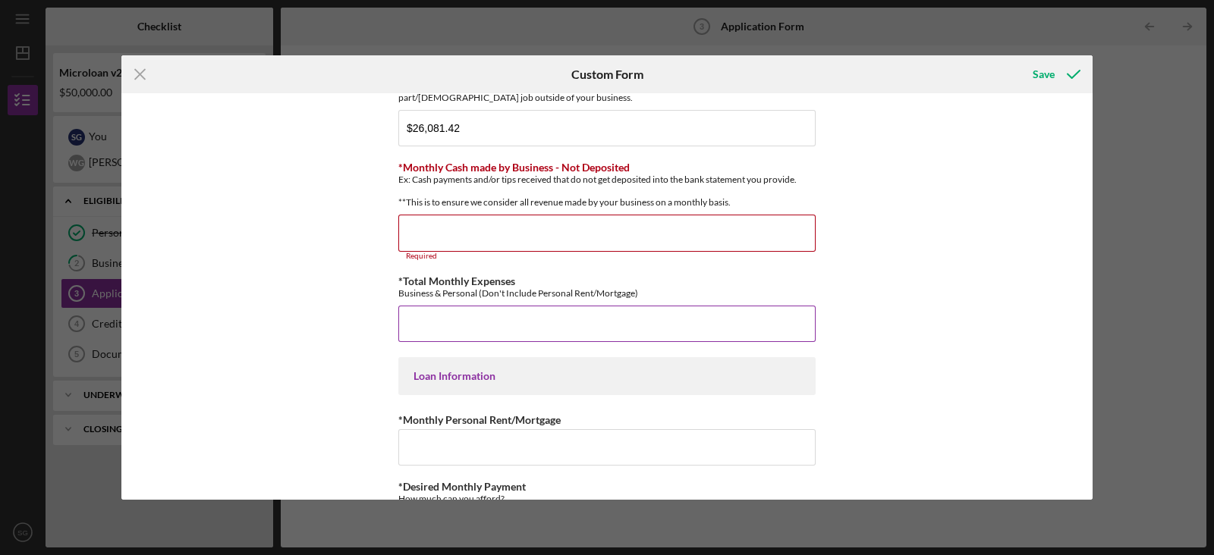
click at [466, 332] on input "*Total Monthly Expenses" at bounding box center [606, 324] width 417 height 36
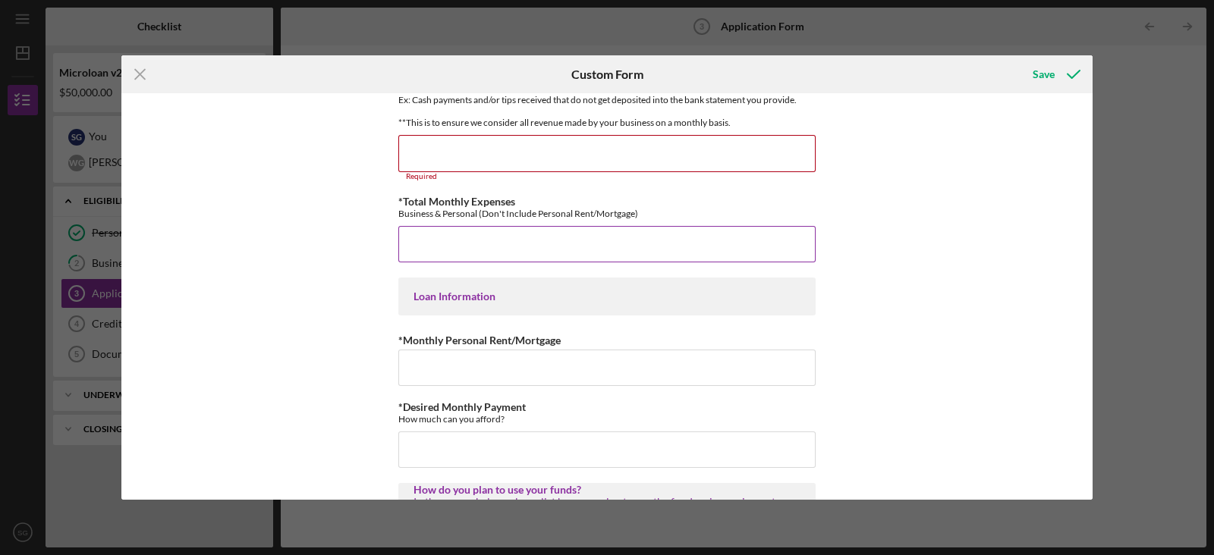
scroll to position [574, 0]
click at [954, 91] on div "Icon/Menu Close Custom Form Save *Applicant Personal Phone Number [PHONE_NUMBER…" at bounding box center [607, 277] width 1214 height 555
click at [493, 170] on input "*Monthly Cash made by Business - Not Deposited" at bounding box center [606, 153] width 417 height 36
click at [469, 263] on input "$11,300" at bounding box center [606, 244] width 417 height 36
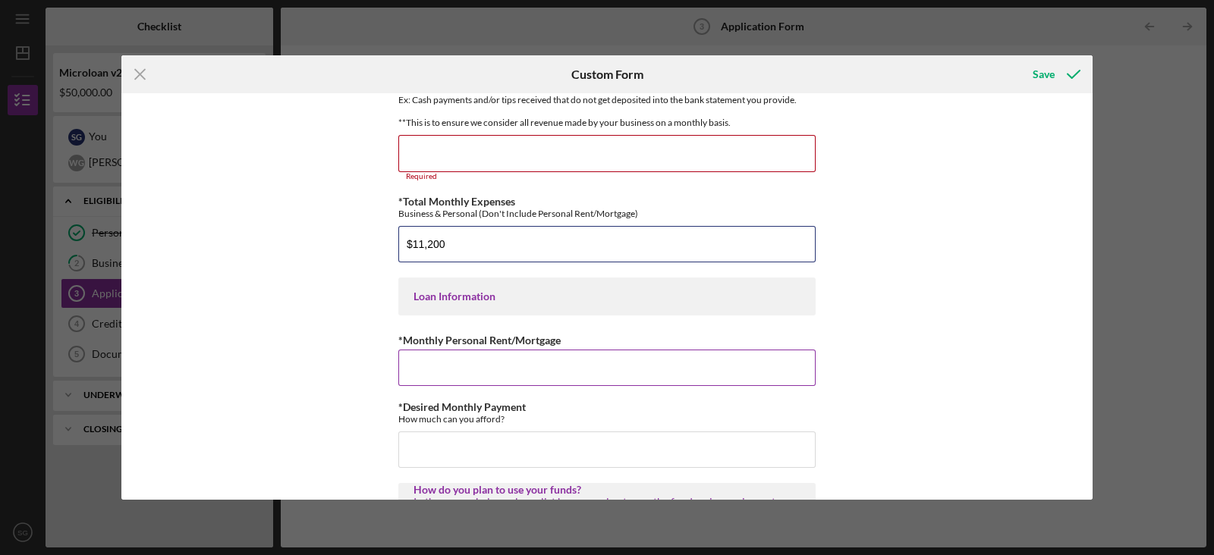
type input "$11,200"
click at [437, 377] on input "*Monthly Personal Rent/Mortgage" at bounding box center [606, 368] width 417 height 36
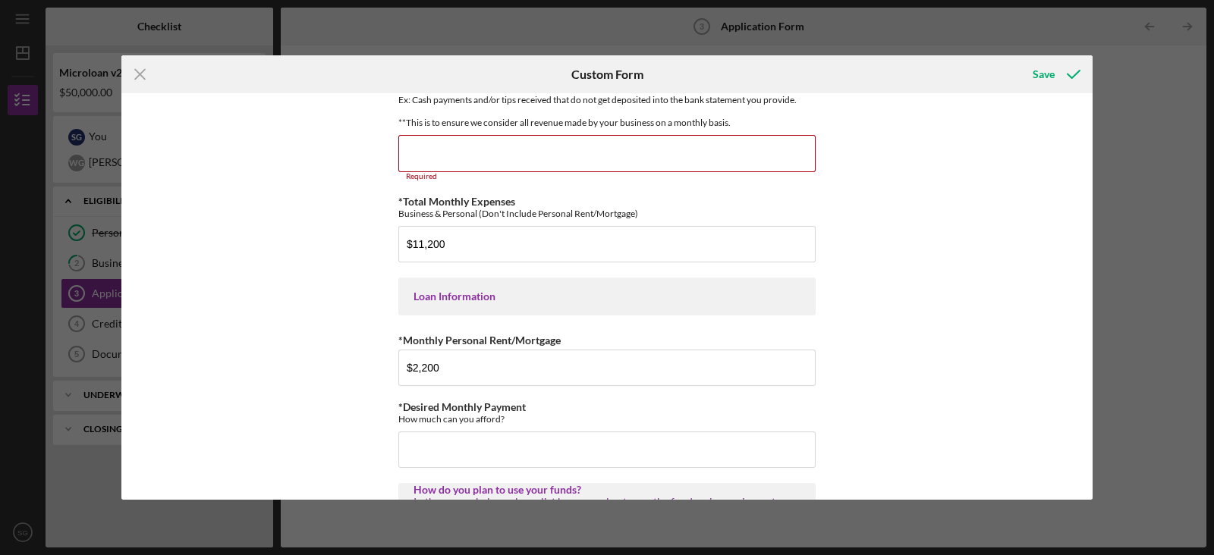
click at [340, 371] on div "*Applicant Personal Phone Number [PHONE_NUMBER] *How did you hear about us? Nam…" at bounding box center [606, 296] width 971 height 407
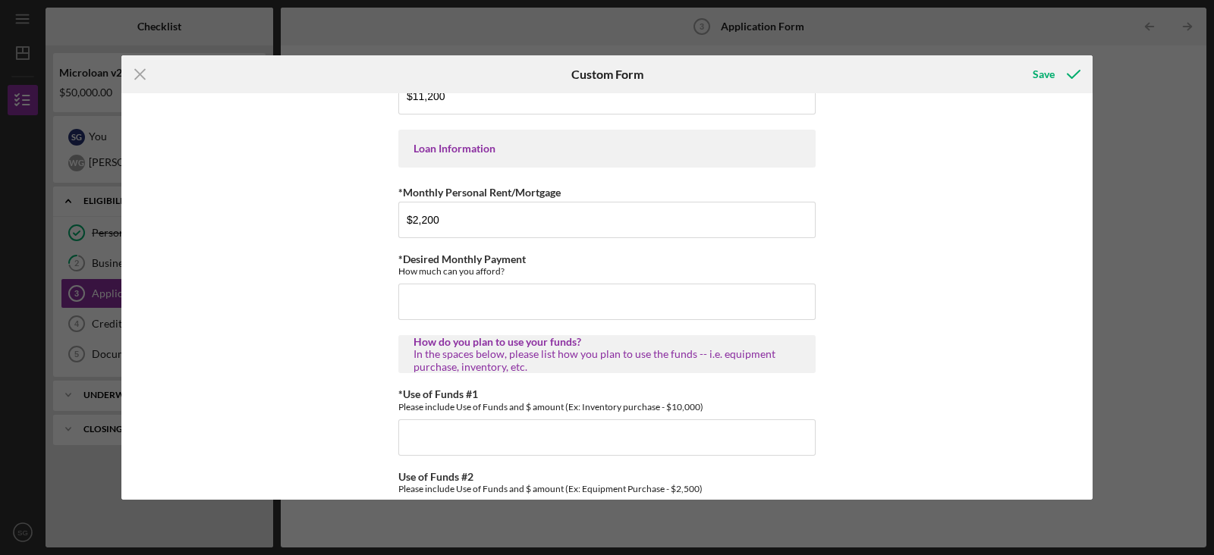
scroll to position [724, 0]
click at [448, 225] on input "$2,200" at bounding box center [606, 218] width 417 height 36
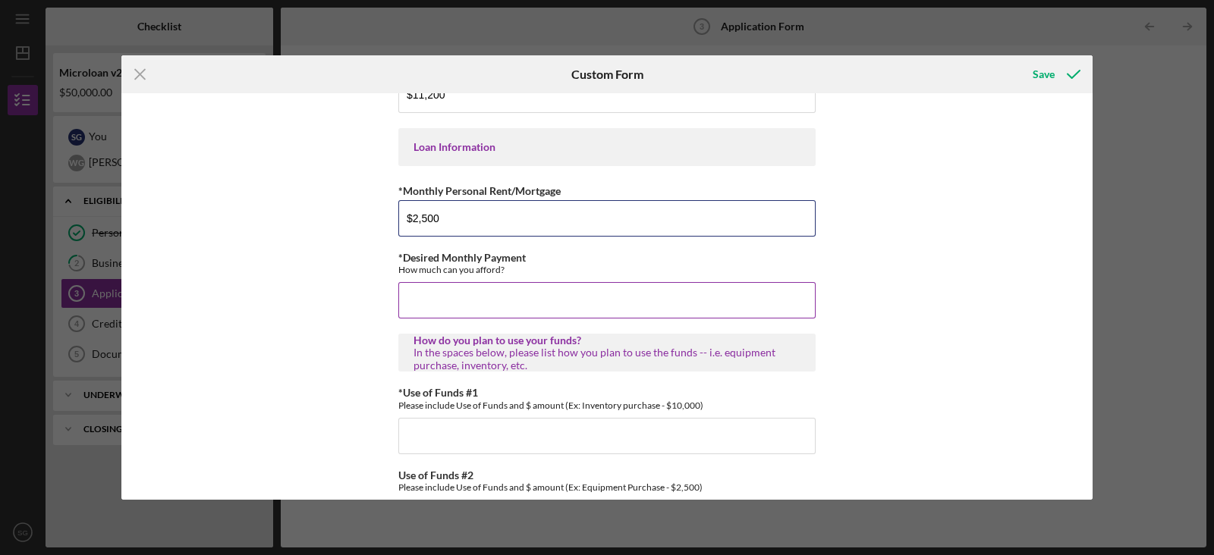
type input "$2,500"
click at [429, 311] on input "*Desired Monthly Payment" at bounding box center [606, 300] width 417 height 36
type input "$2,200"
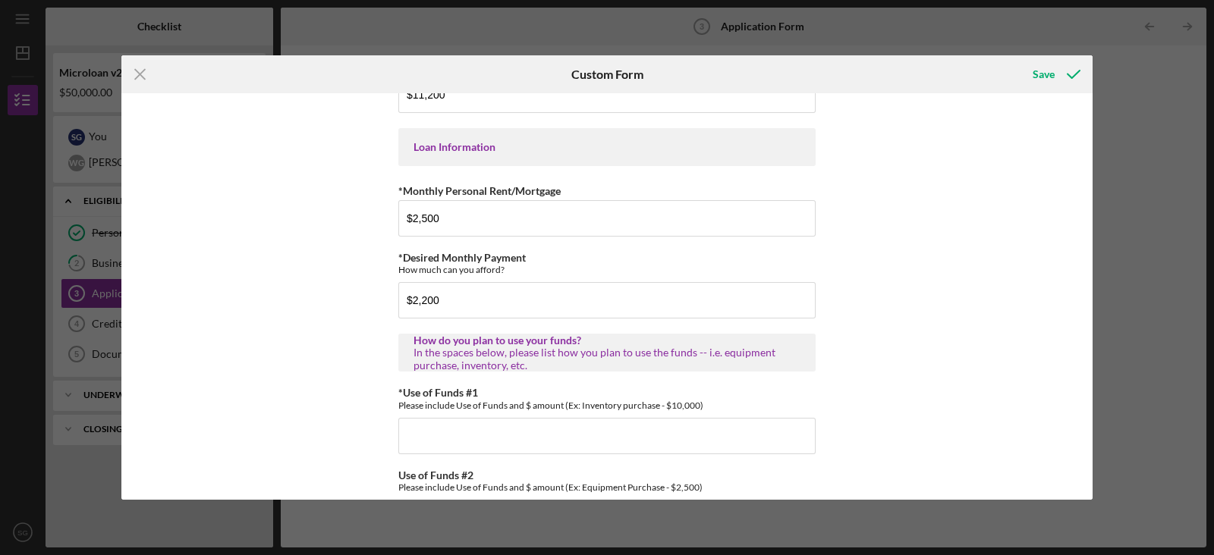
click at [338, 339] on div "*Applicant Personal Phone Number [PHONE_NUMBER] *How did you hear about us? Nam…" at bounding box center [606, 296] width 971 height 407
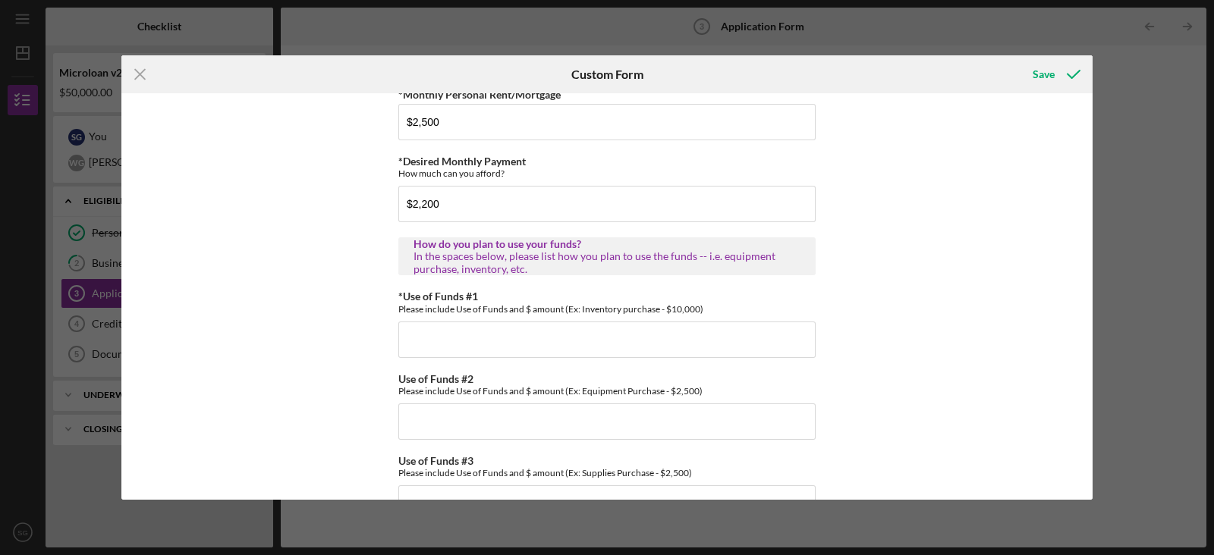
scroll to position [823, 0]
click at [439, 344] on input "*Use of Funds #1" at bounding box center [606, 337] width 417 height 36
type input "equipment upgrade ($20,000)"
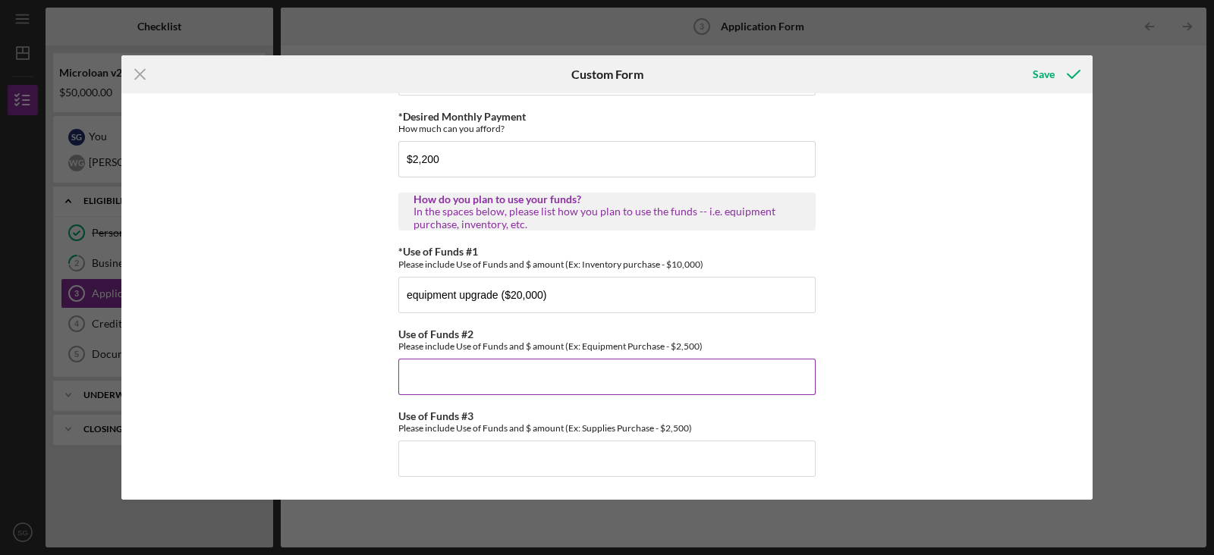
click at [472, 372] on input "Use of Funds #2" at bounding box center [606, 377] width 417 height 36
type input "working capital (30,000)"
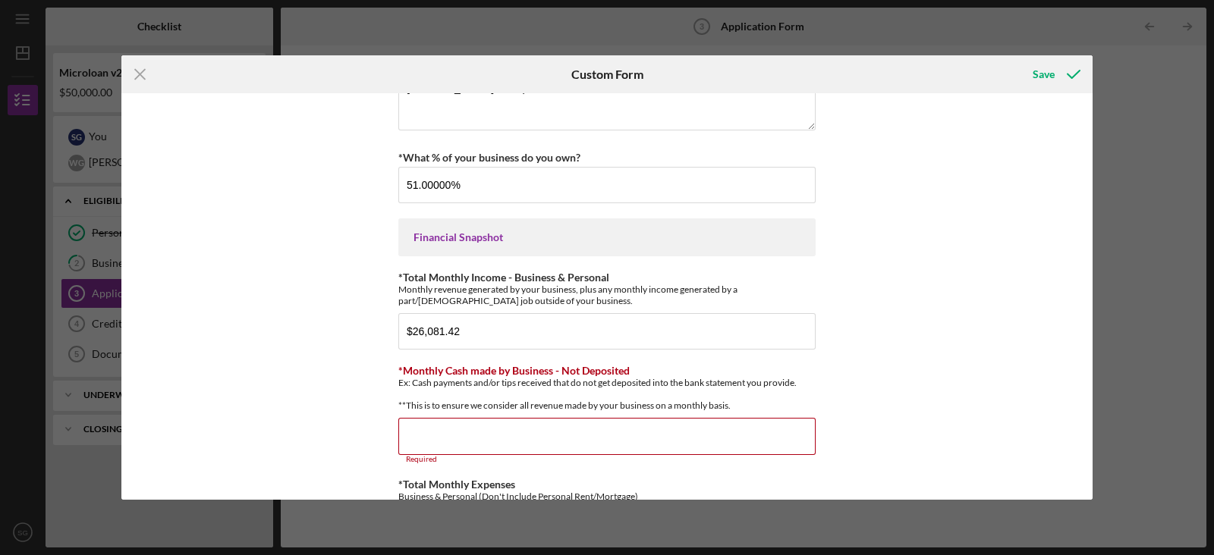
scroll to position [368, 0]
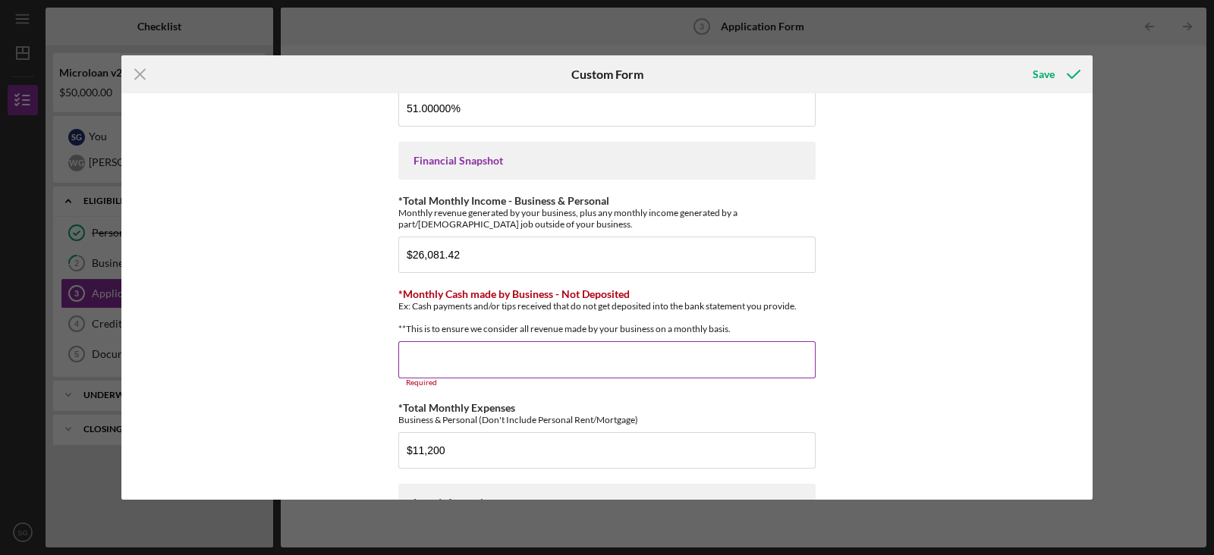
click at [433, 372] on input "*Monthly Cash made by Business - Not Deposited" at bounding box center [606, 359] width 417 height 36
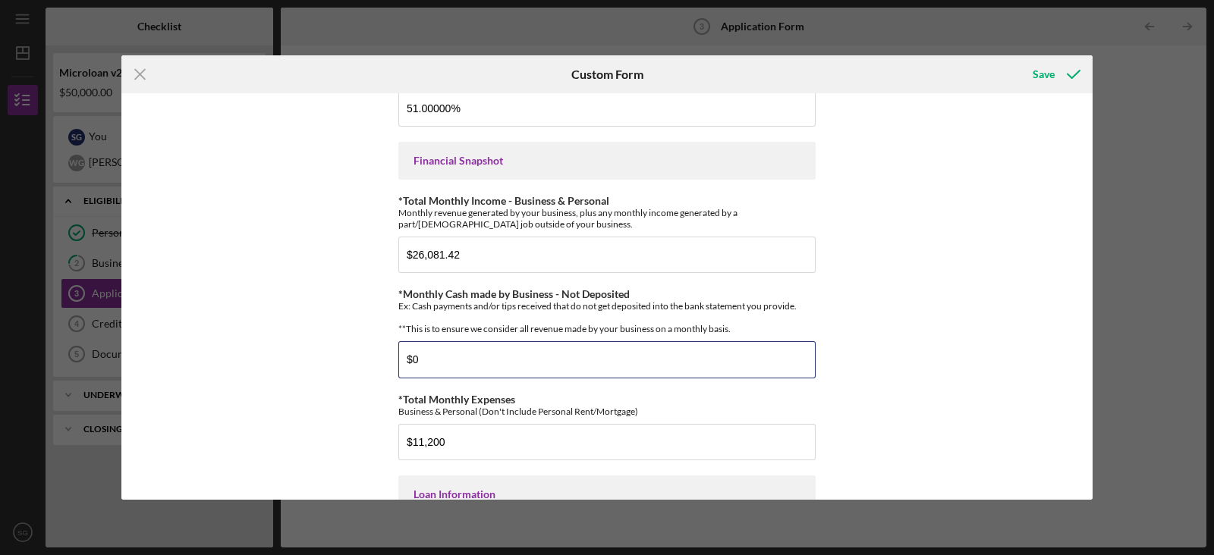
type input "$0"
click at [330, 345] on div "*Applicant Personal Phone Number [PHONE_NUMBER] *How did you hear about us? Nam…" at bounding box center [606, 296] width 971 height 407
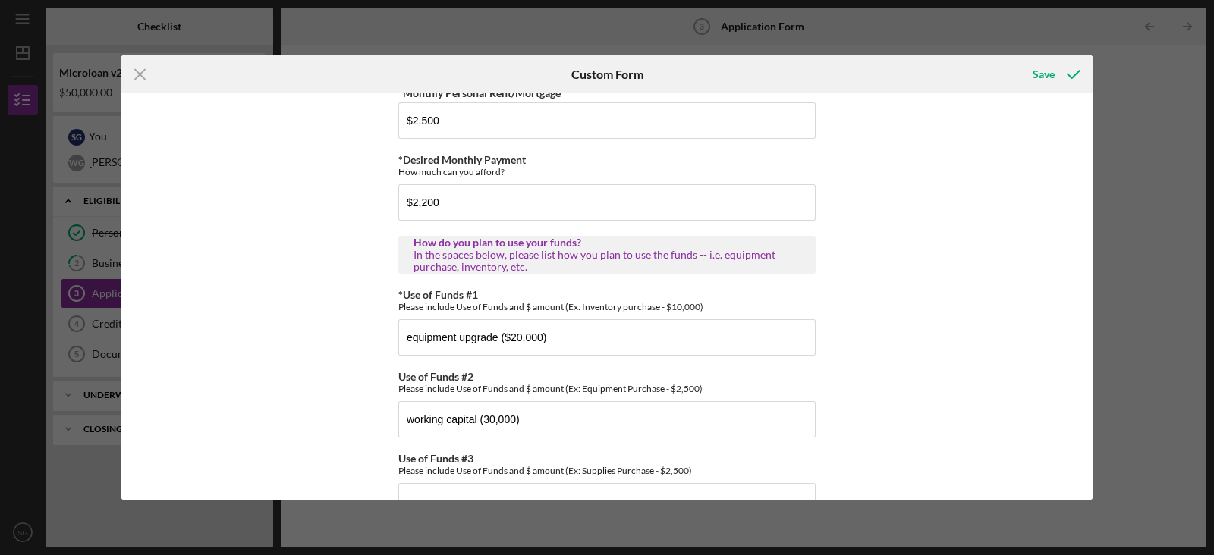
scroll to position [865, 0]
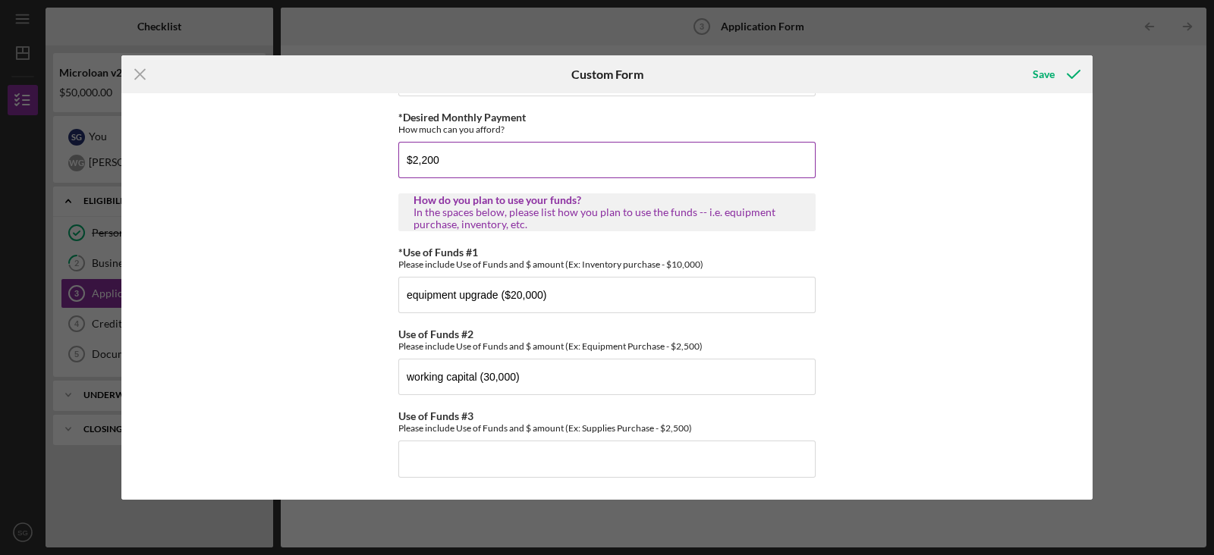
click at [464, 154] on input "$2,200" at bounding box center [606, 160] width 417 height 36
type input "$2"
type input "$1,600"
click at [954, 76] on div "Save" at bounding box center [1044, 74] width 22 height 30
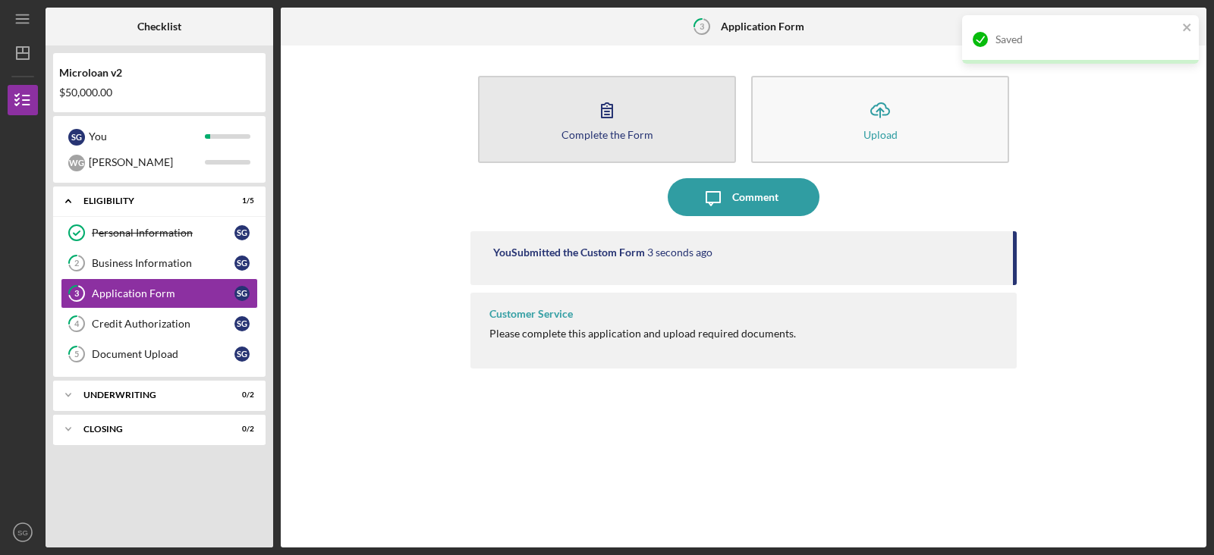
click at [594, 138] on div "Complete the Form" at bounding box center [608, 134] width 92 height 11
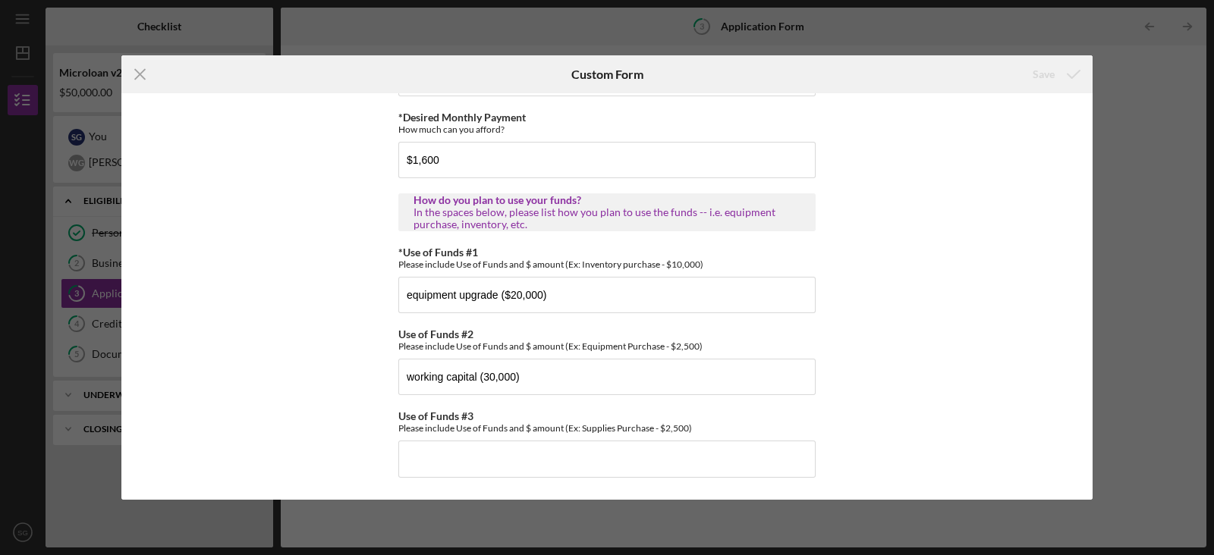
scroll to position [865, 0]
click at [455, 439] on input "Use of Funds #3" at bounding box center [606, 459] width 417 height 36
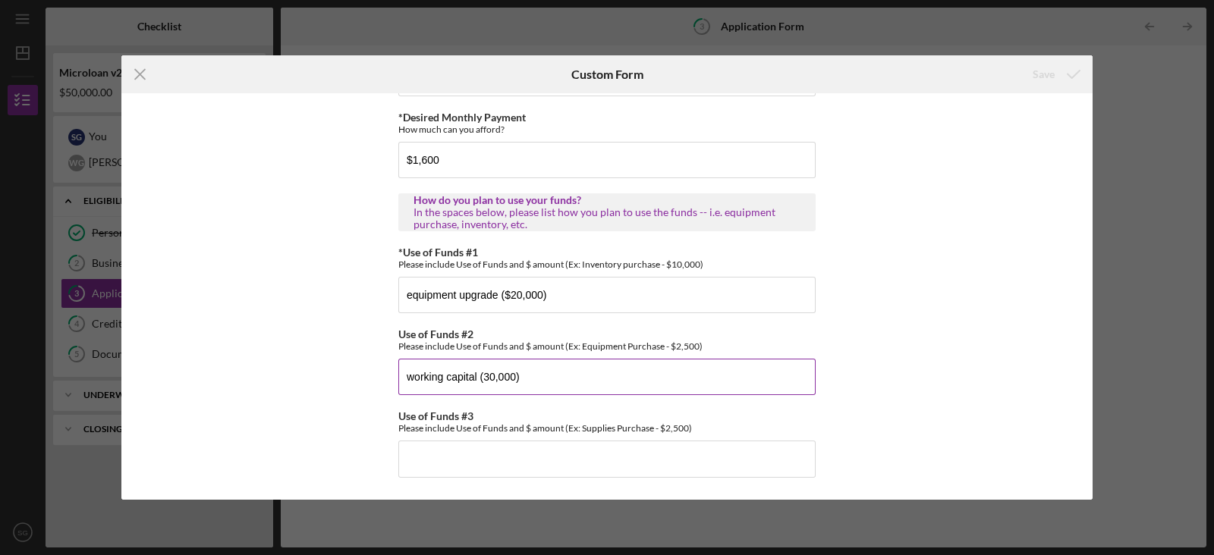
click at [531, 380] on input "working capital (30,000)" at bounding box center [606, 377] width 417 height 36
type input "working capital"
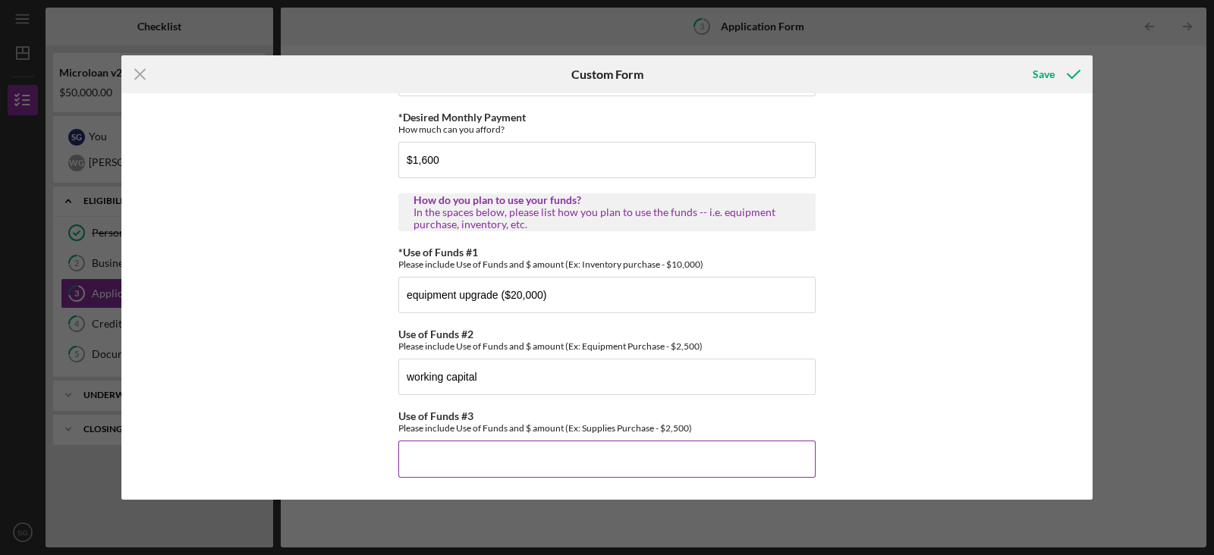
click at [468, 439] on input "Use of Funds #3" at bounding box center [606, 459] width 417 height 36
type input "e"
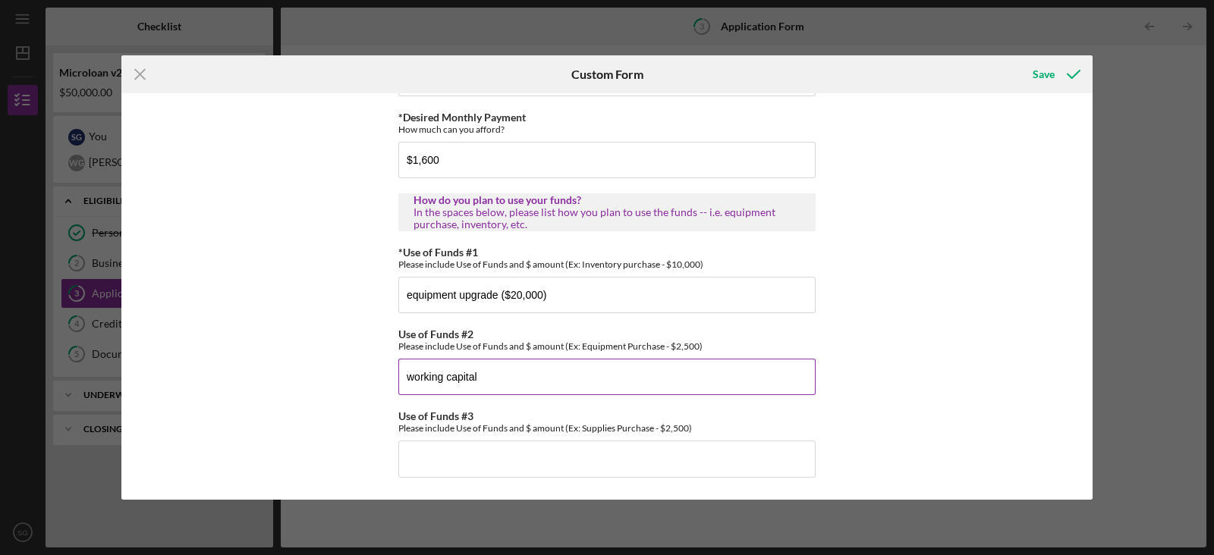
click at [489, 378] on input "working capital" at bounding box center [606, 377] width 417 height 36
type input "working capital (30,000)"
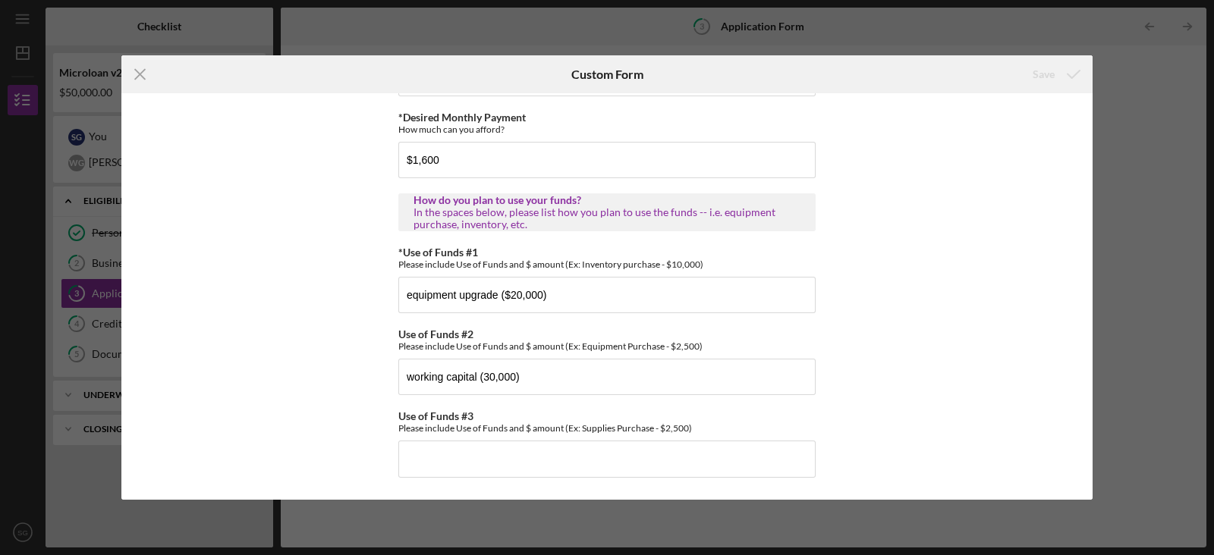
click at [954, 164] on div "Icon/Menu Close Custom Form Save *Applicant Personal Phone Number [PHONE_NUMBER…" at bounding box center [607, 277] width 1214 height 555
